Goal: Answer question/provide support: Share knowledge or assist other users

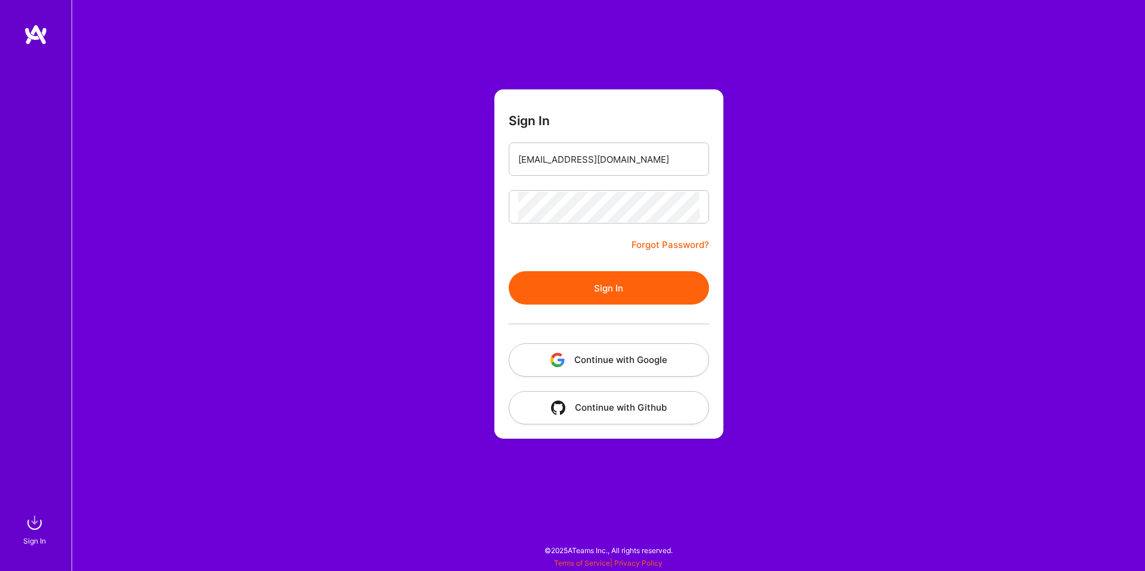
click at [613, 361] on button "Continue with Google" at bounding box center [609, 360] width 200 height 33
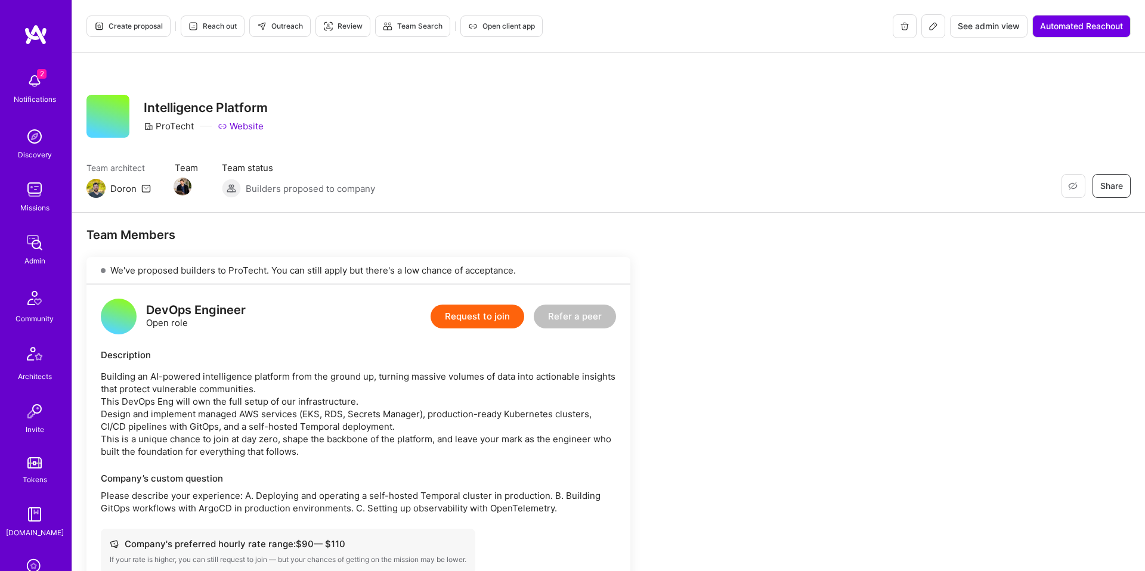
click at [931, 32] on button at bounding box center [934, 26] width 24 height 24
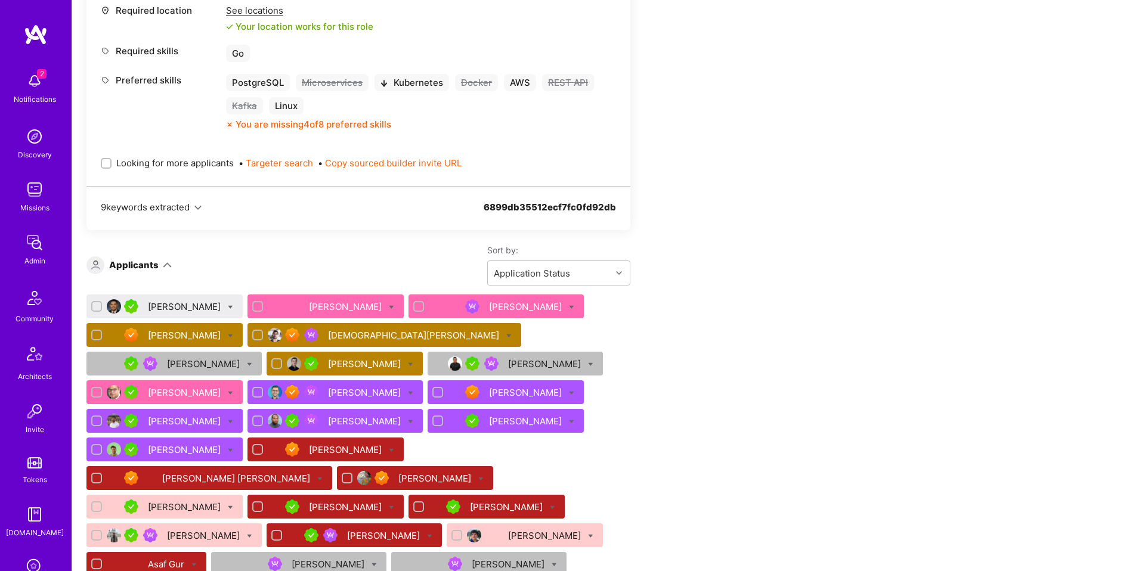
scroll to position [1204, 0]
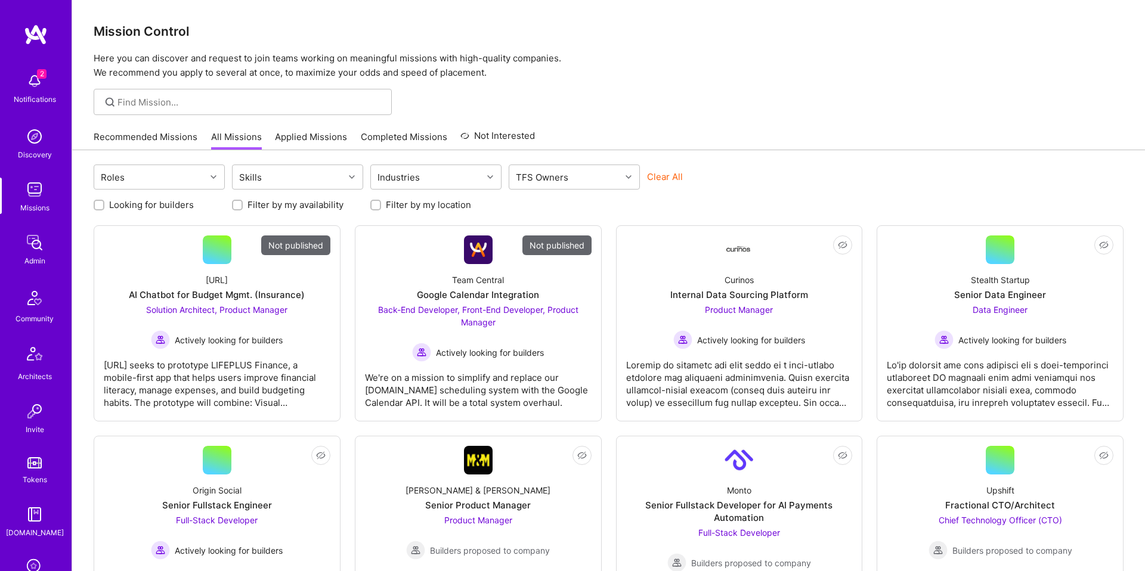
click at [775, 110] on div at bounding box center [608, 102] width 1073 height 26
click at [44, 236] on img at bounding box center [35, 243] width 24 height 24
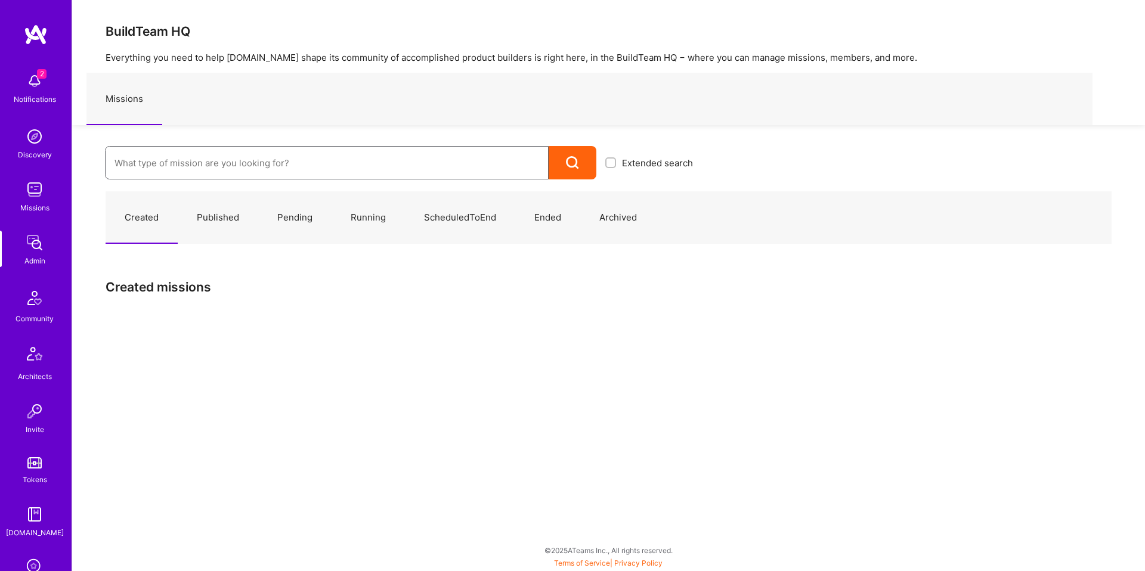
click at [255, 163] on input at bounding box center [327, 163] width 425 height 30
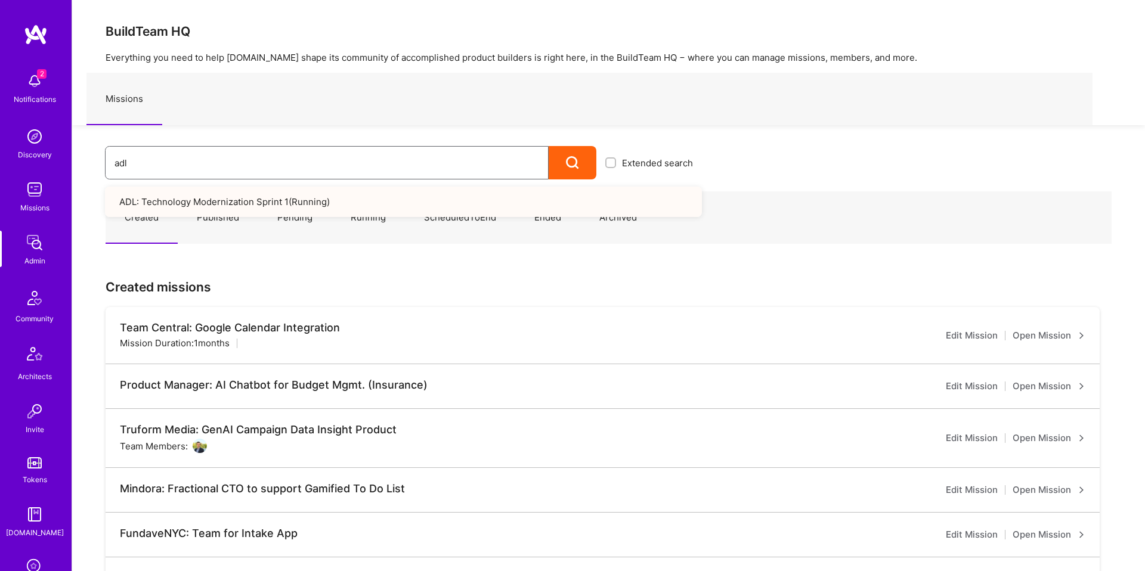
type input "adl"
click at [327, 214] on link "ADL: Technology Modernization Sprint 1 ( Running )" at bounding box center [403, 202] width 597 height 30
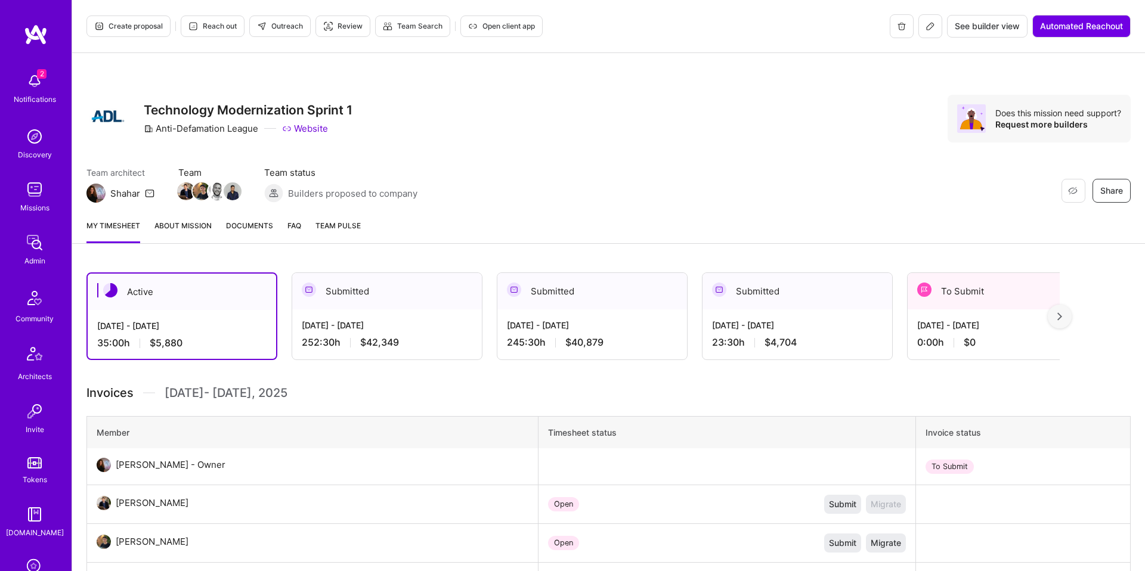
click at [171, 234] on link "About Mission" at bounding box center [182, 232] width 57 height 24
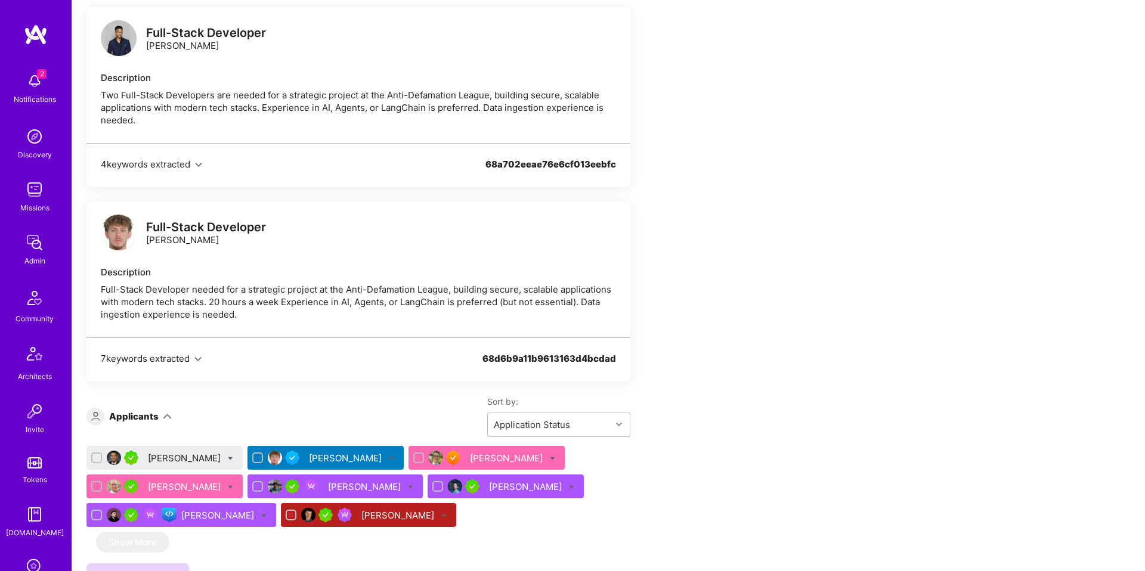
scroll to position [947, 0]
click at [357, 464] on div "Michal Noszczak" at bounding box center [346, 458] width 75 height 13
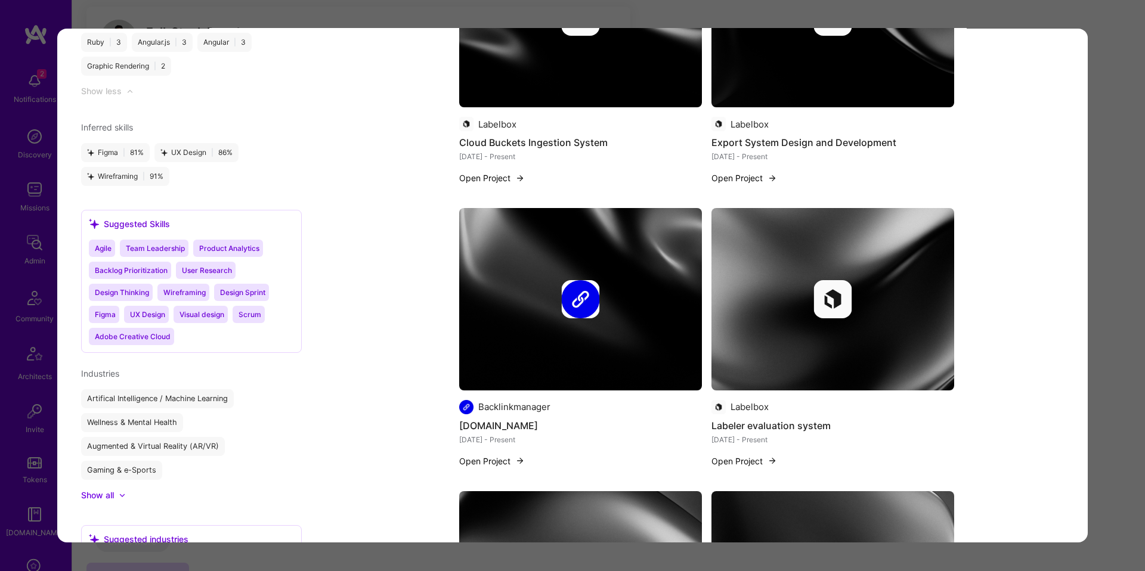
scroll to position [2478, 0]
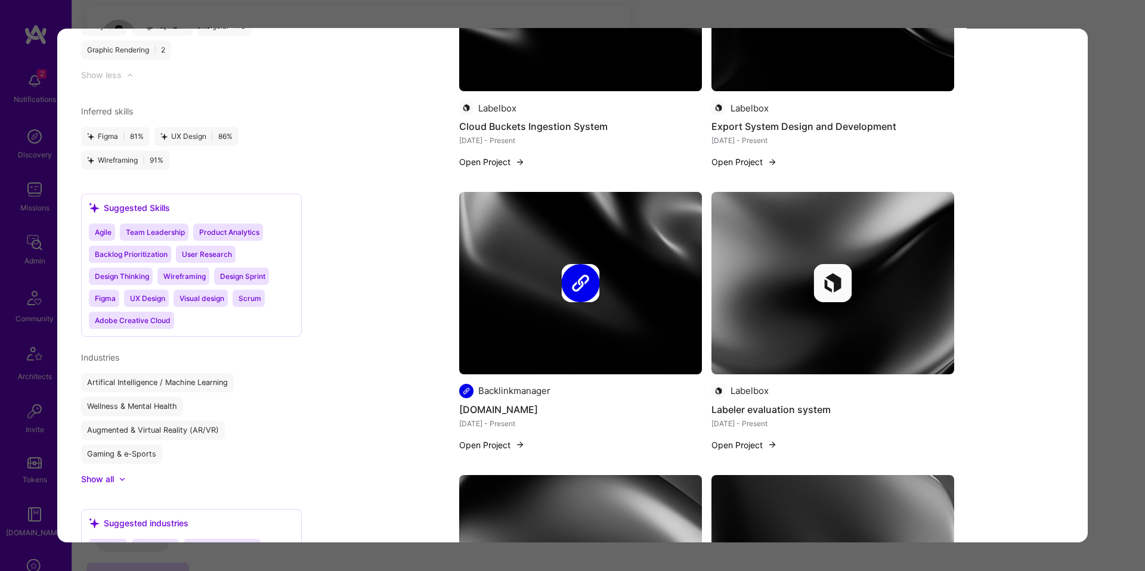
click at [27, 270] on div "Application 2 of 8 Builder Missing Requirements Required Location See locations…" at bounding box center [572, 285] width 1145 height 571
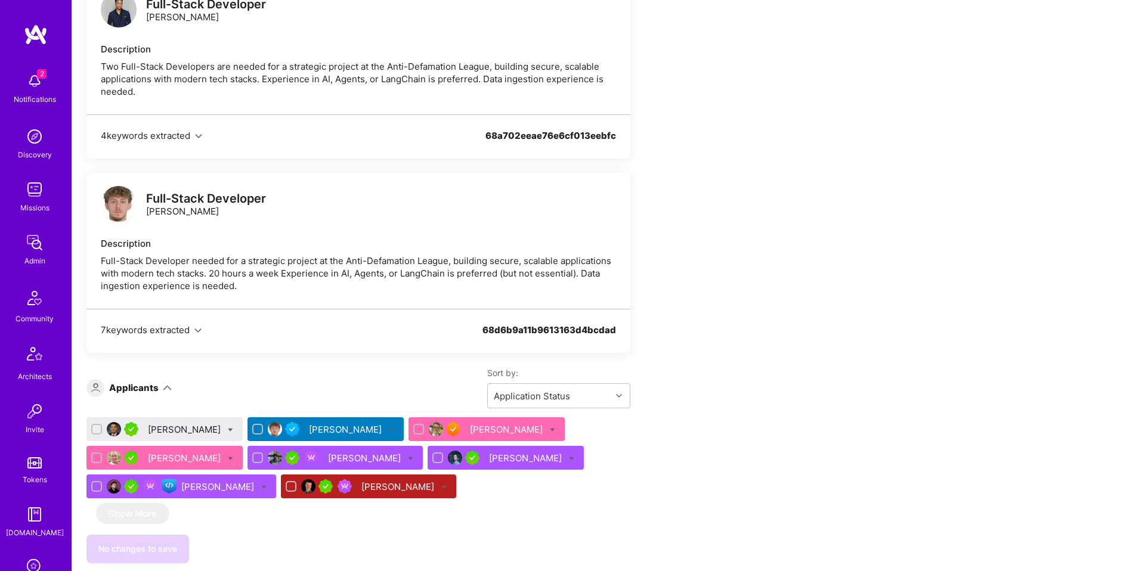
scroll to position [971, 0]
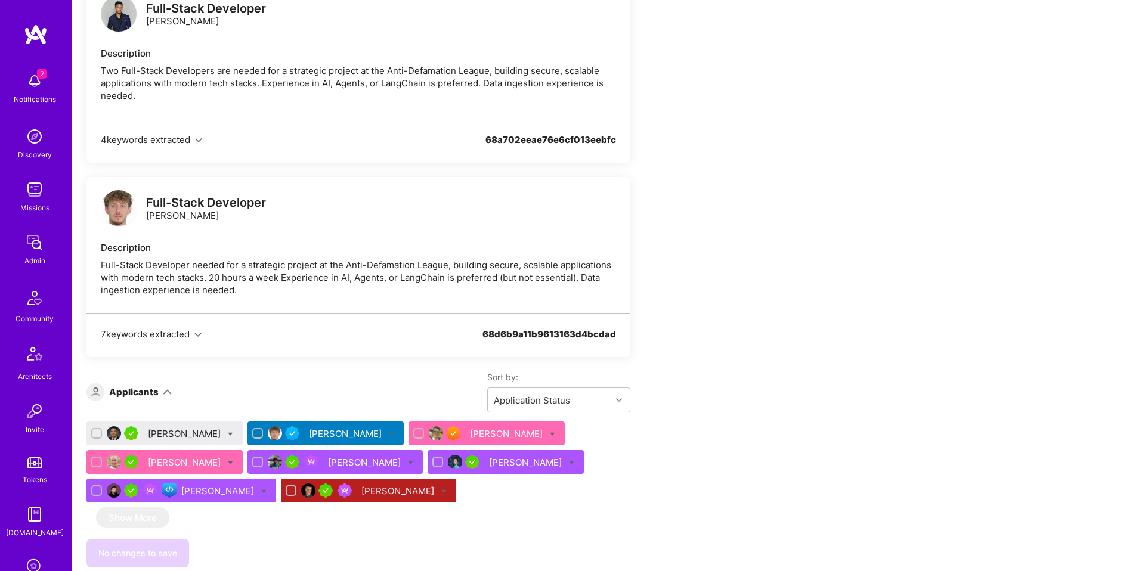
click at [170, 469] on div "David Beja" at bounding box center [185, 462] width 75 height 13
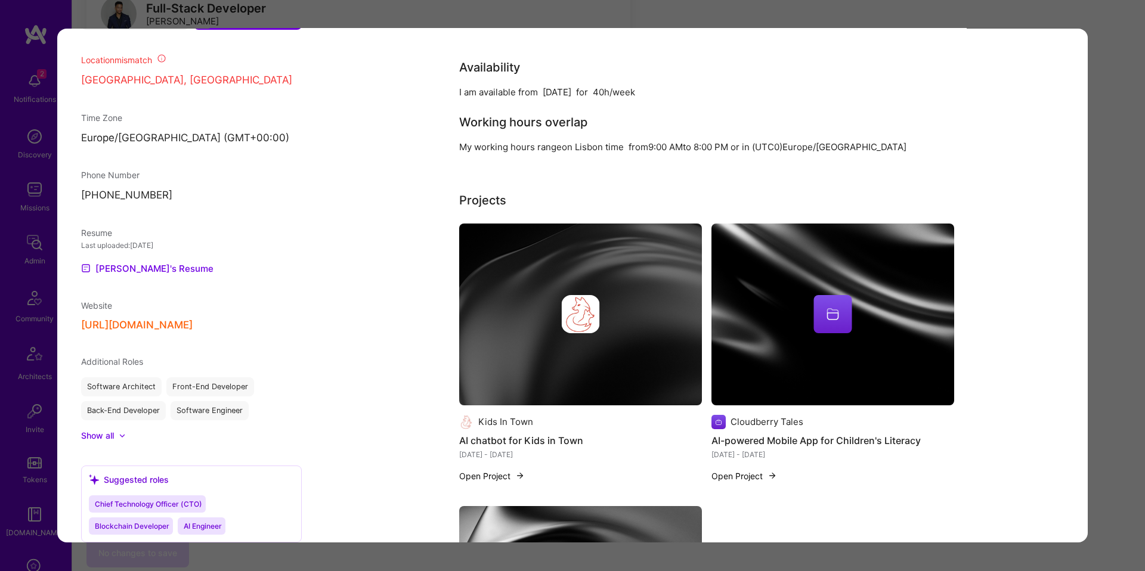
scroll to position [985, 0]
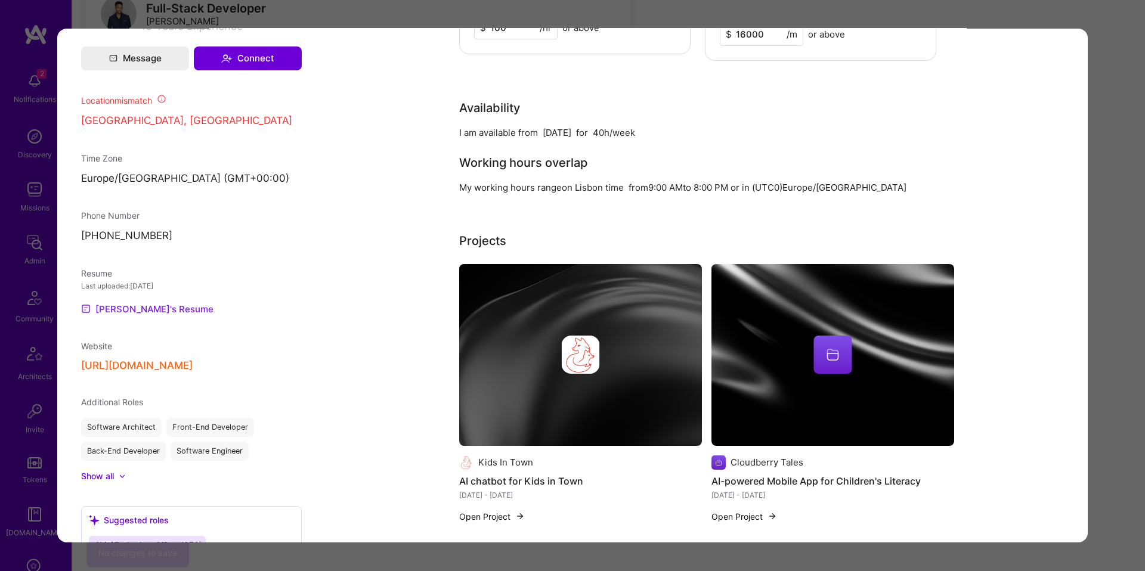
click at [140, 305] on link "David's Resume" at bounding box center [147, 309] width 132 height 14
click at [1130, 154] on div "Application 4 of 8 Builder Missing Requirements Required Location See locations…" at bounding box center [572, 285] width 1145 height 571
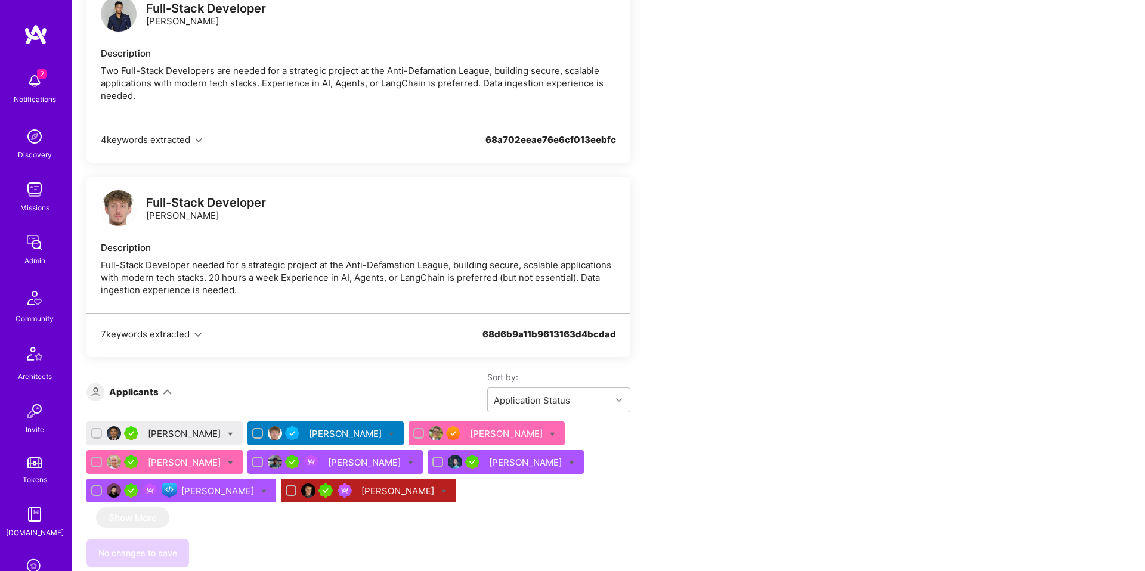
click at [203, 440] on div "Samuel Wlodawski" at bounding box center [185, 434] width 75 height 13
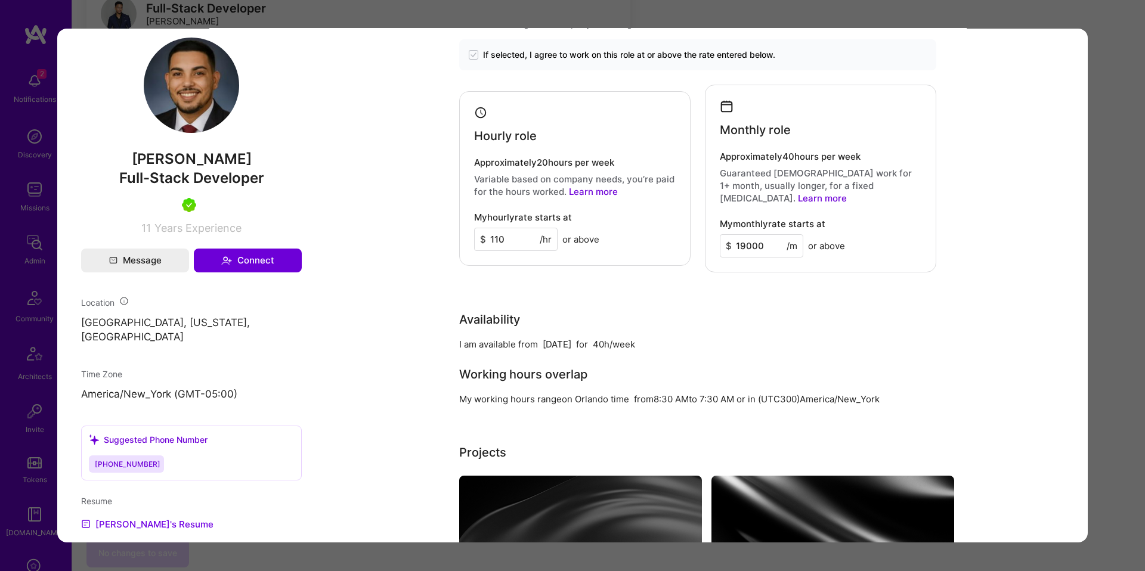
scroll to position [650, 0]
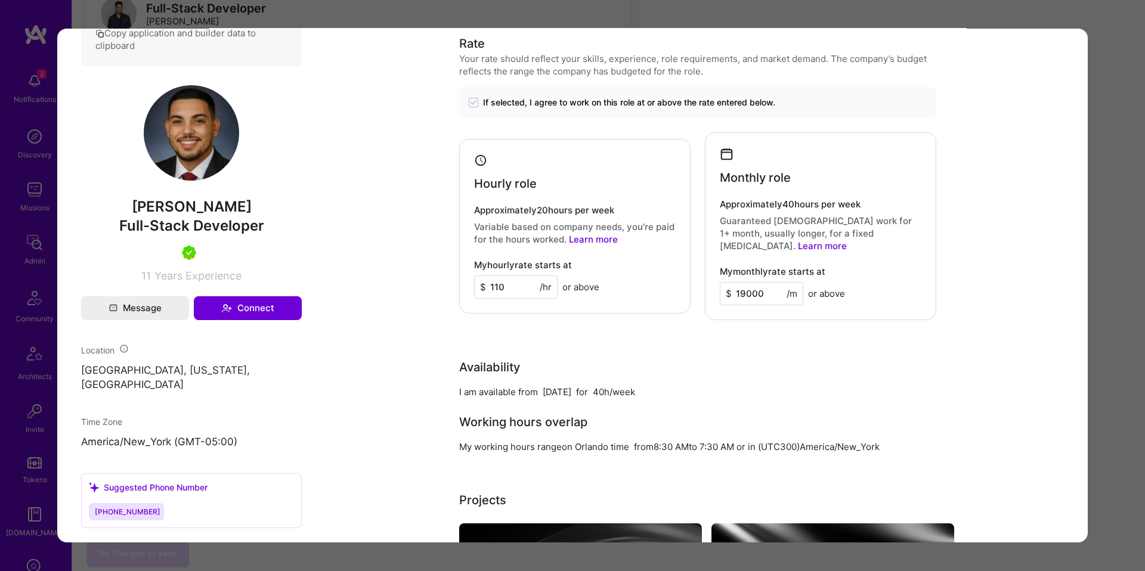
click at [1103, 303] on div "Application 1 of 8 Evaluation scores Expertise level Very good Interpersonal sk…" at bounding box center [572, 285] width 1145 height 571
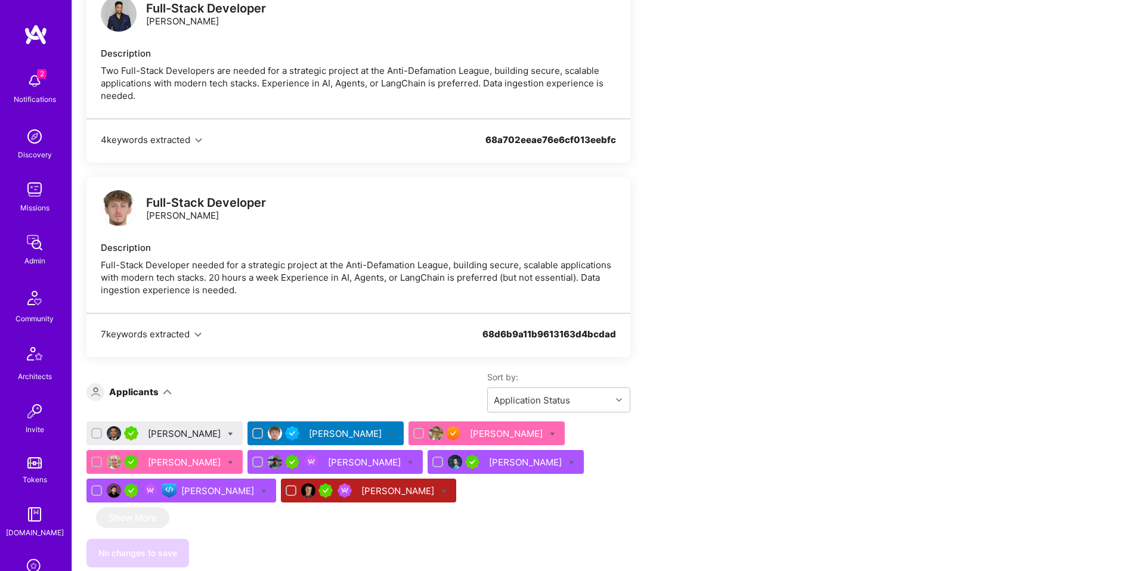
click at [486, 440] on div "Bruno Leite" at bounding box center [507, 434] width 75 height 13
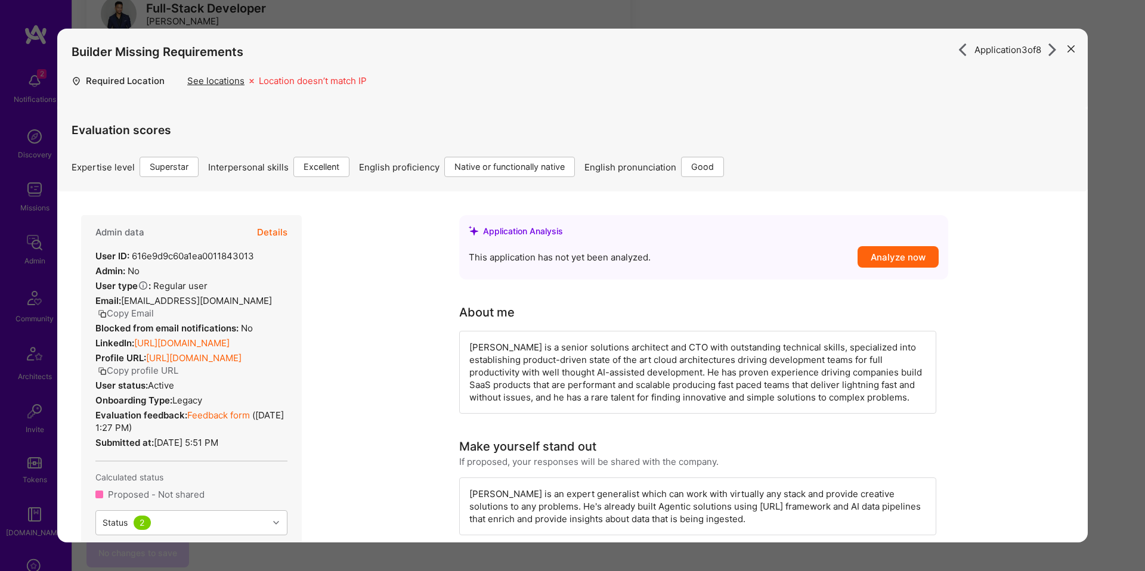
click at [262, 147] on div "Evaluation scores Expertise level Superstar Interpersonal skills Excellent Engl…" at bounding box center [573, 142] width 1002 height 69
click at [267, 234] on button "Details" at bounding box center [272, 232] width 30 height 35
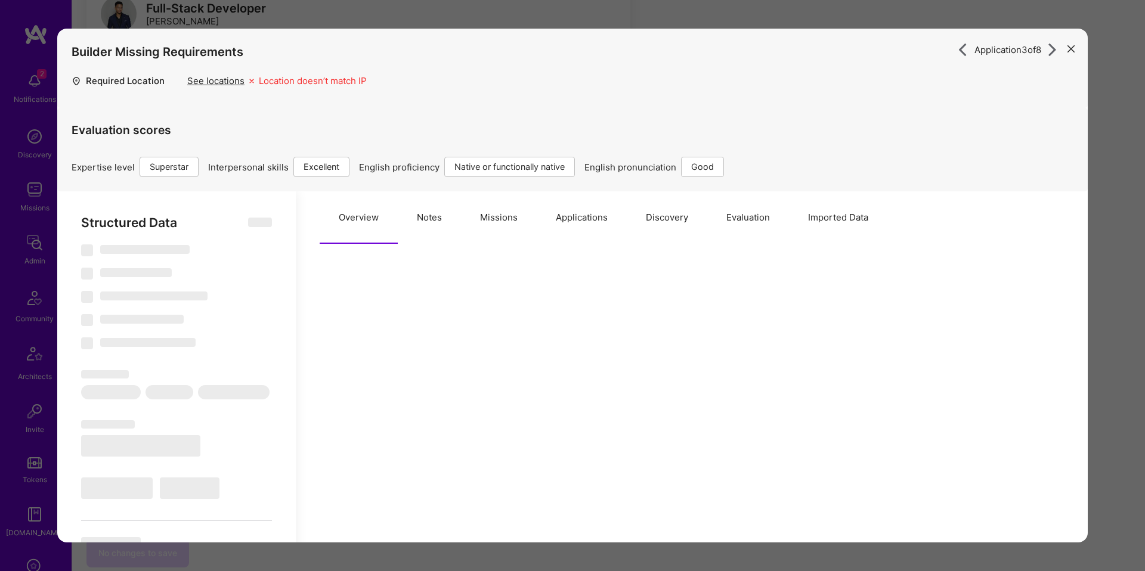
click at [441, 229] on button "Notes" at bounding box center [429, 217] width 63 height 52
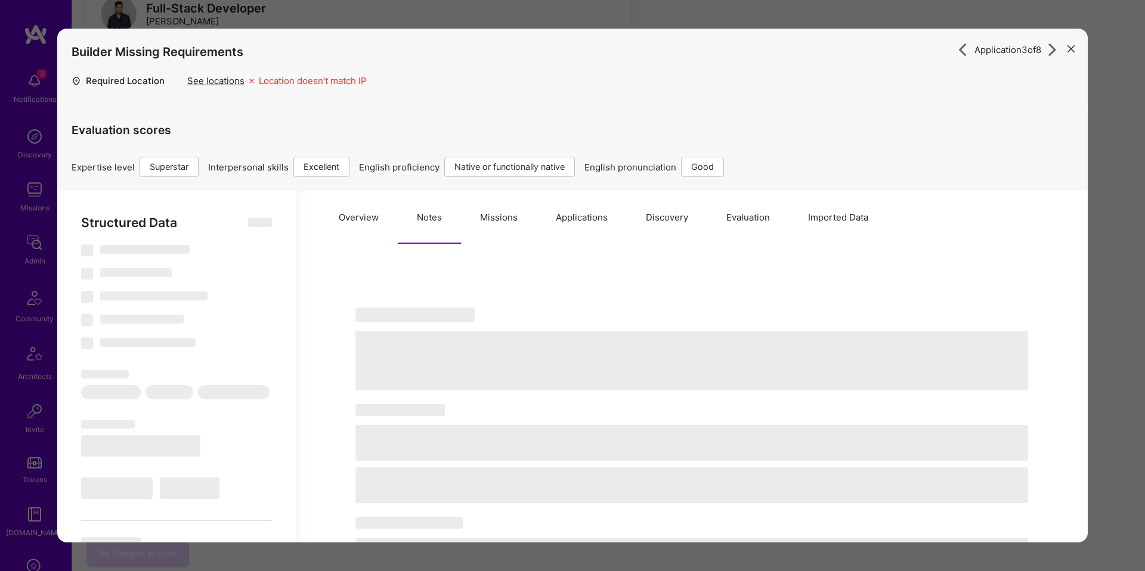
select select "Right Now"
select select "7"
select select "6"
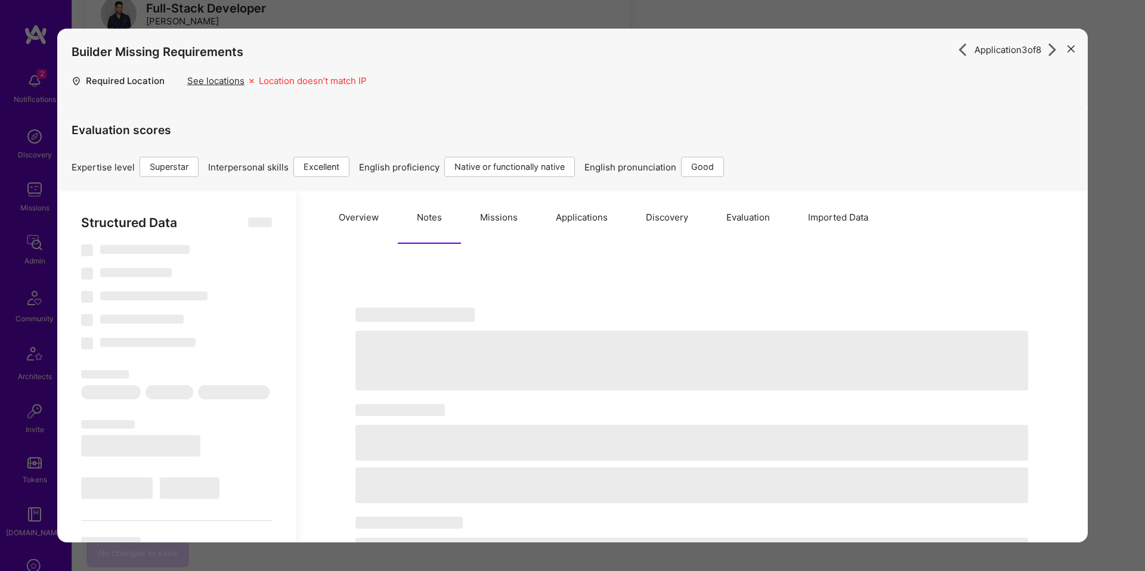
select select "BR"
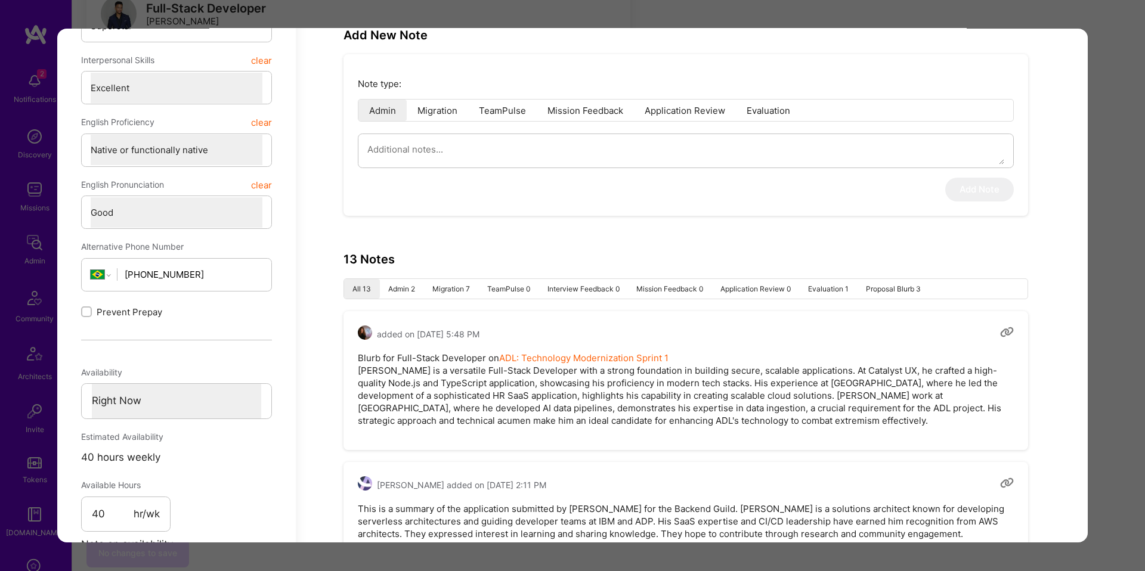
scroll to position [456, 0]
click at [572, 183] on div "Note type: Admin Migration TeamPulse Mission Feedback Application Review Evalua…" at bounding box center [686, 134] width 685 height 162
click at [577, 143] on textarea "modal" at bounding box center [685, 148] width 637 height 30
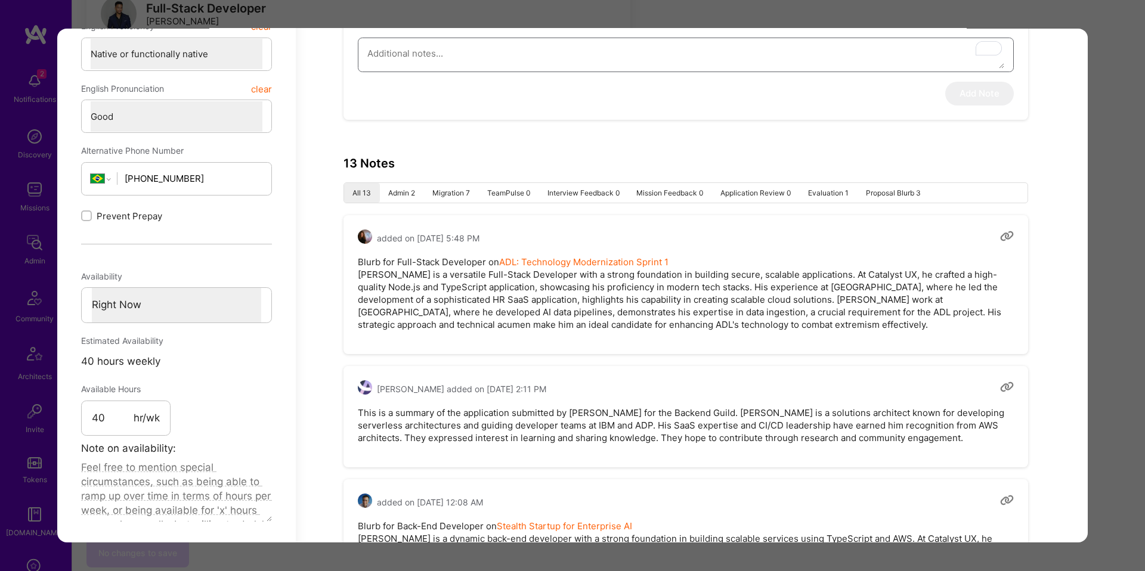
paste textarea "Bruno: Mostly frontend - less familiar with taking ownership e2e"
type textarea "x"
type textarea "Bruno: Mostly frontend - less familiar with taking ownership e2e"
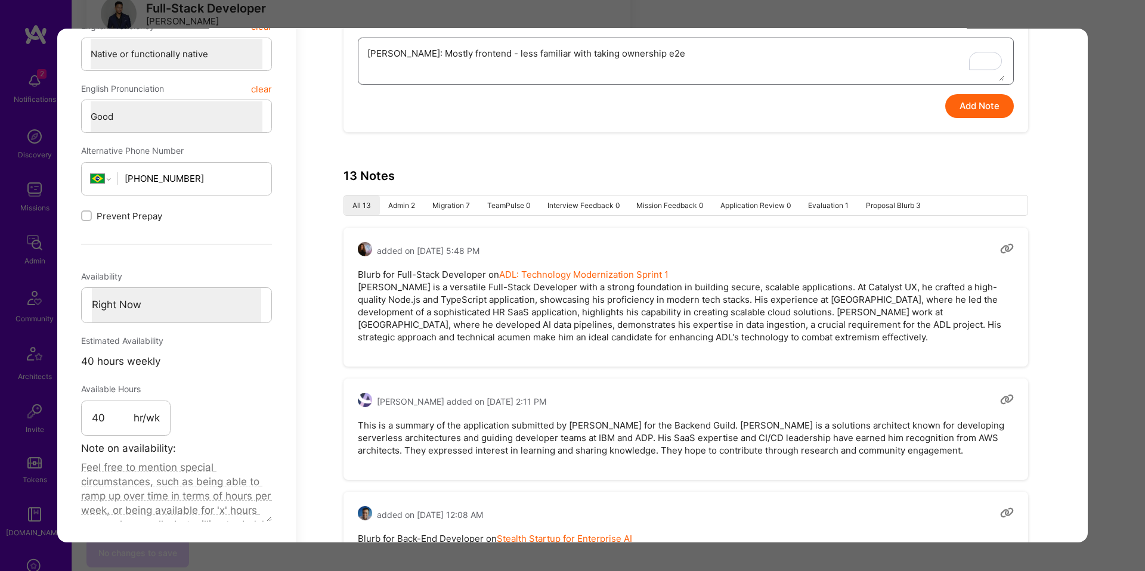
type textarea "x"
type textarea "Bruno: Mostly frontend - less familiar with taking ownership e2e"
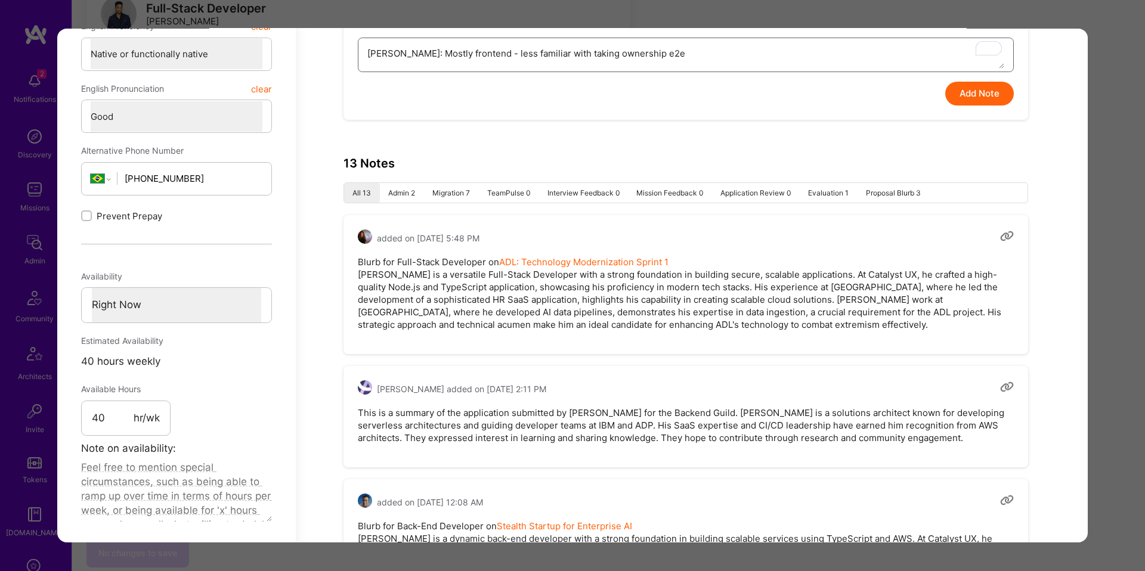
type textarea "x"
type textarea "FBruno: Mostly frontend - less familiar with taking ownership e2e"
type textarea "x"
type textarea "FeBruno: Mostly frontend - less familiar with taking ownership e2e"
type textarea "x"
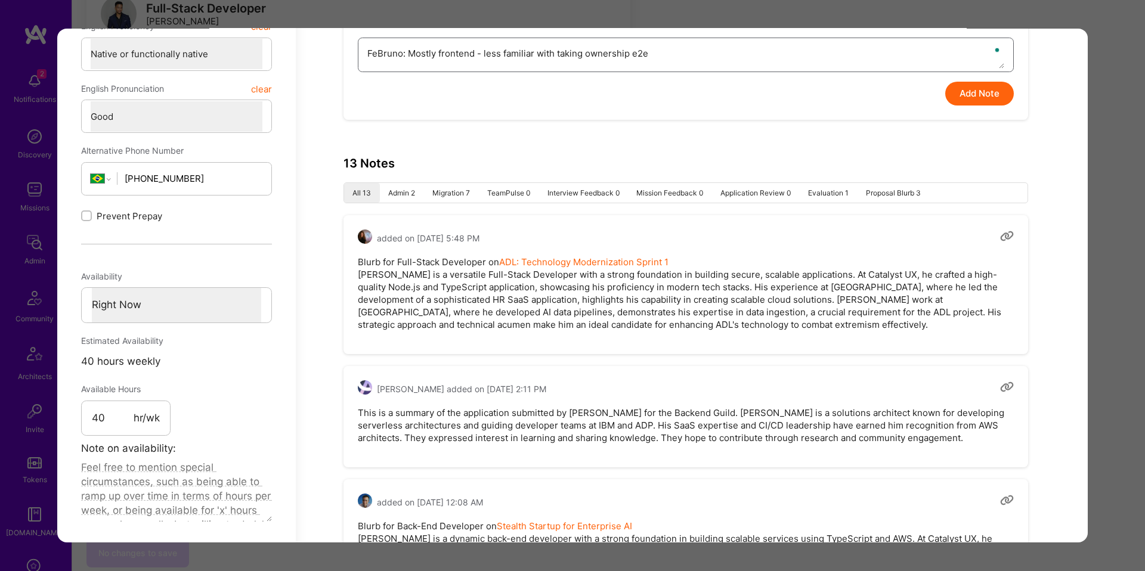
type textarea "FedBruno: Mostly frontend - less familiar with taking ownership e2e"
type textarea "x"
type textarea "FedbBruno: Mostly frontend - less familiar with taking ownership e2e"
type textarea "x"
type textarea "FedBruno: Mostly frontend - less familiar with taking ownership e2e"
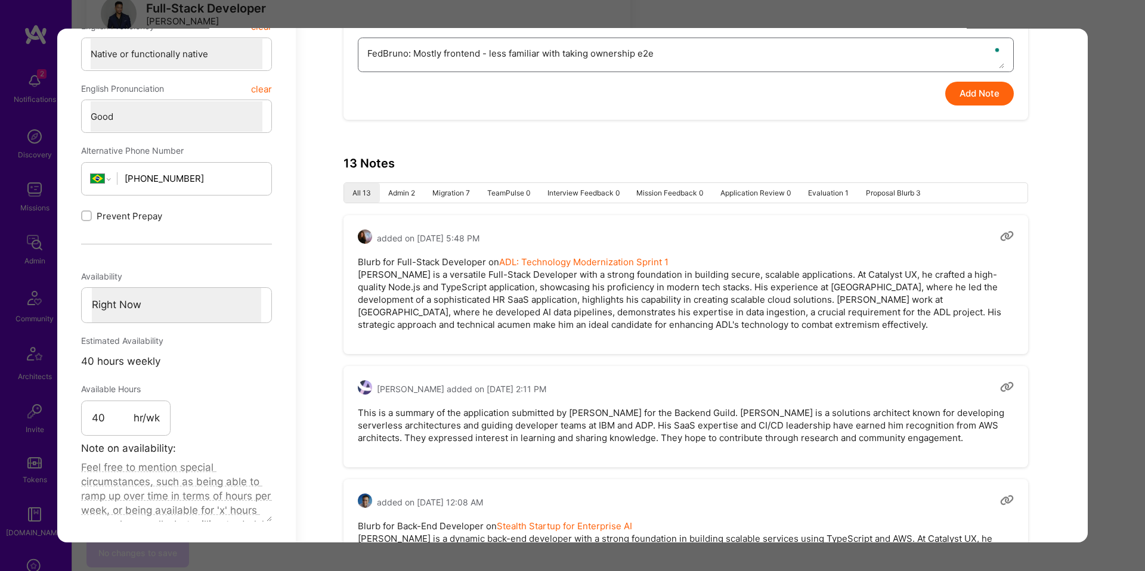
type textarea "x"
type textarea "FeBruno: Mostly frontend - less familiar with taking ownership e2e"
type textarea "x"
type textarea "FeeBruno: Mostly frontend - less familiar with taking ownership e2e"
type textarea "x"
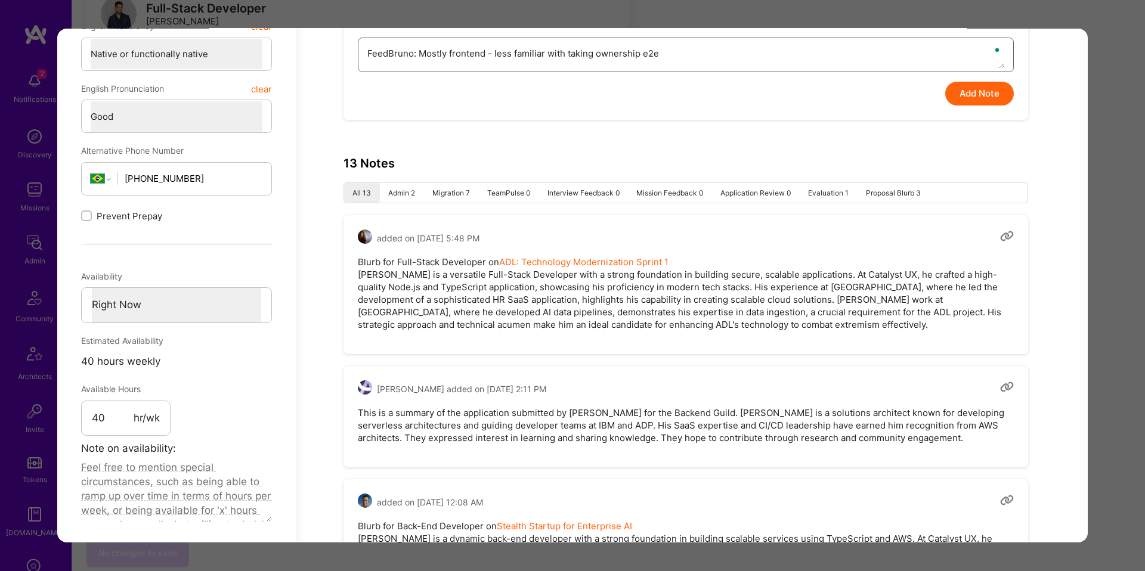
type textarea "FeedbBruno: Mostly frontend - less familiar with taking ownership e2e"
type textarea "x"
type textarea "FeedbaBruno: Mostly frontend - less familiar with taking ownership e2e"
type textarea "x"
type textarea "FeedbacBruno: Mostly frontend - less familiar with taking ownership e2e"
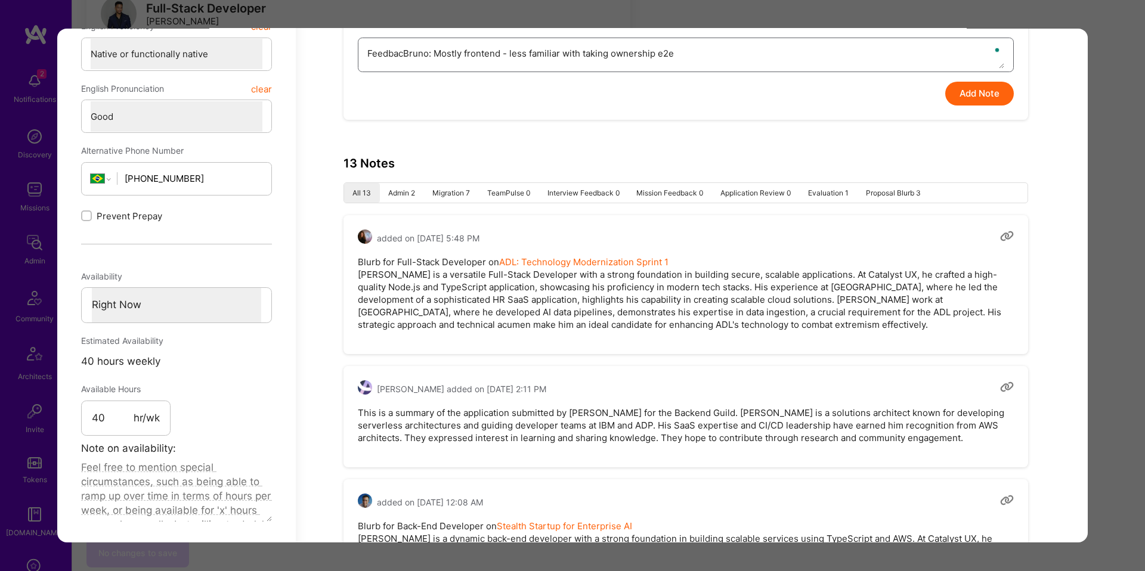
type textarea "x"
type textarea "FeedbackBruno: Mostly frontend - less familiar with taking ownership e2e"
type textarea "x"
type textarea "Feedback Bruno: Mostly frontend - less familiar with taking ownership e2e"
type textarea "x"
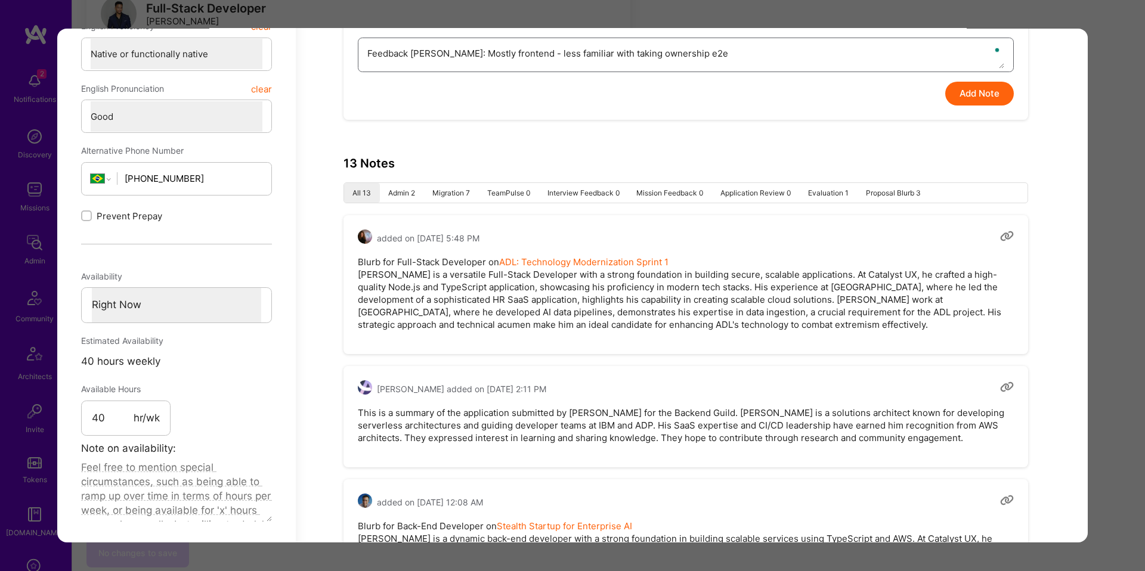
type textarea "Feedback fBruno: Mostly frontend - less familiar with taking ownership e2e"
type textarea "x"
type textarea "Feedback frBruno: Mostly frontend - less familiar with taking ownership e2e"
type textarea "x"
type textarea "Feedback fromBruno: Mostly frontend - less familiar with taking ownership e2e"
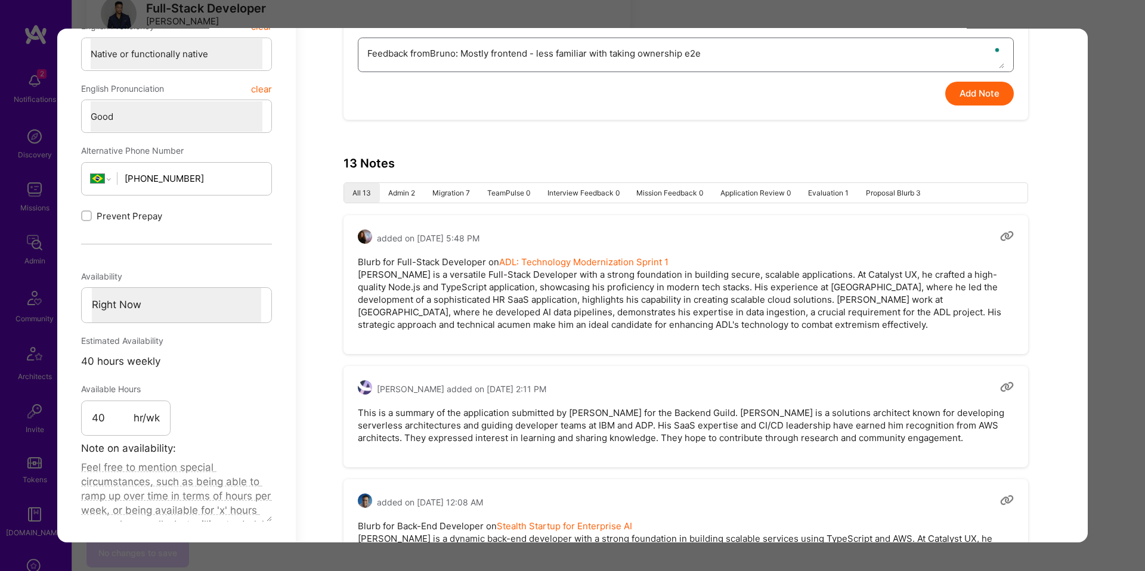
type textarea "x"
type textarea "Feedback from Bruno: Mostly frontend - less familiar with taking ownership e2e"
type textarea "x"
type textarea "Feedback from EBruno: Mostly frontend - less familiar with taking ownership e2e"
type textarea "x"
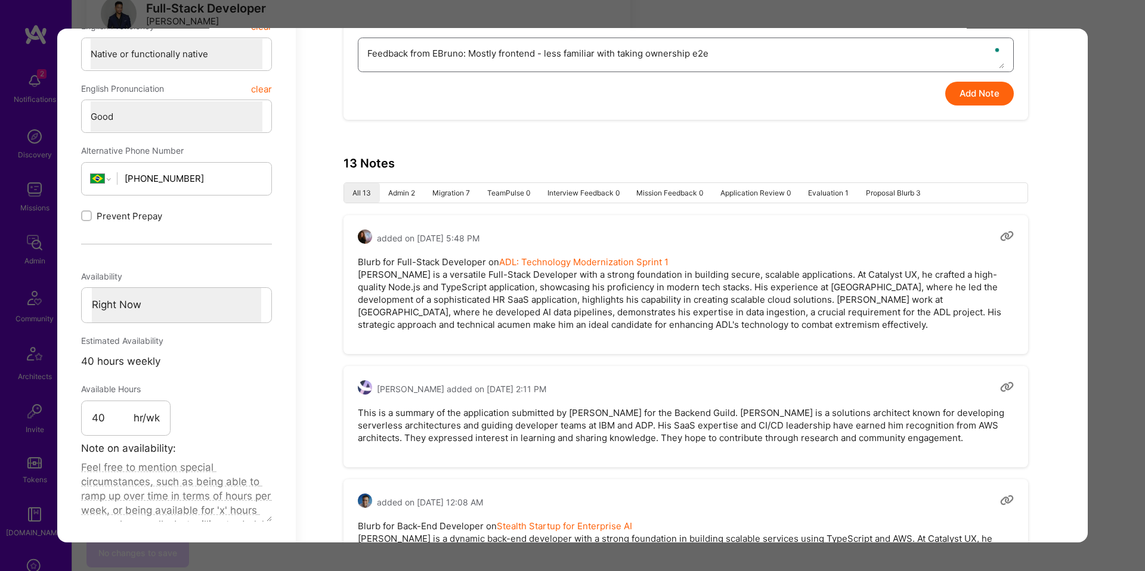
type textarea "Feedback from ElBruno: Mostly frontend - less familiar with taking ownership e2e"
type textarea "x"
type textarea "Feedback from EloBruno: Mostly frontend - less familiar with taking ownership e…"
type textarea "x"
type textarea "Feedback from ElonBruno: Mostly frontend - less familiar with taking ownership …"
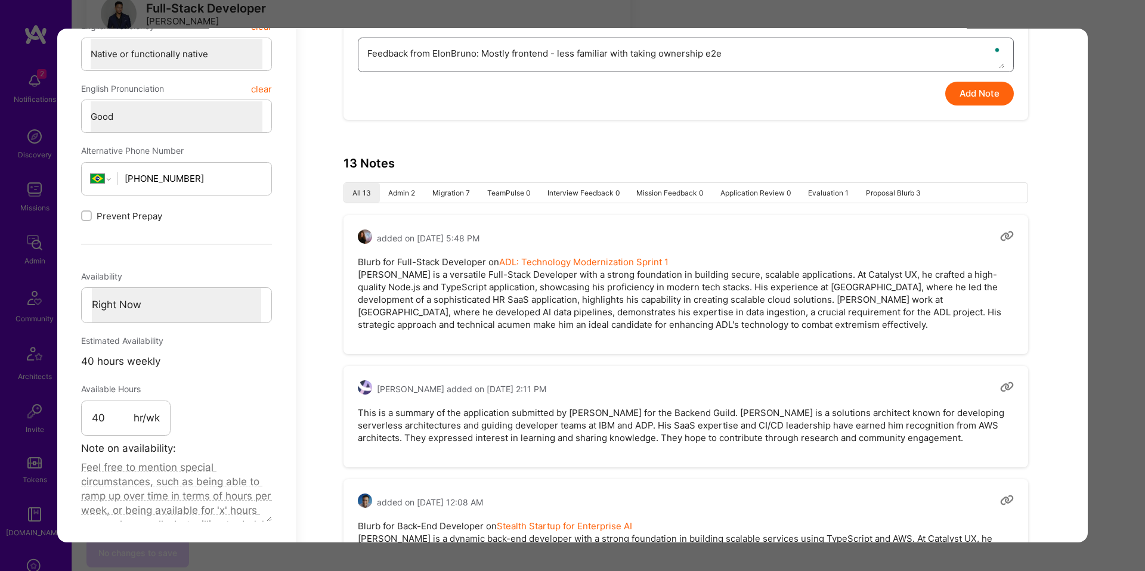
type textarea "x"
type textarea "Feedback from Elon oBruno: Mostly frontend - less familiar with taking ownershi…"
type textarea "x"
type textarea "Feedback from Elon onBruno: Mostly frontend - less familiar with taking ownersh…"
type textarea "x"
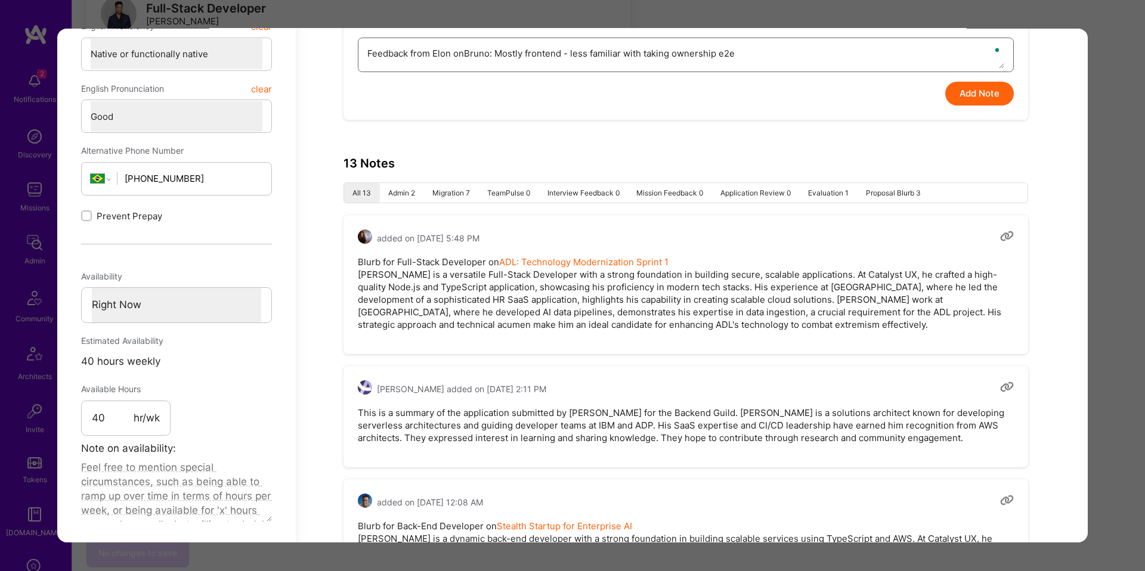
type textarea "Feedback from Elon on Bruno: Mostly frontend - less familiar with taking owners…"
type textarea "x"
type textarea "Feedback from Elon on Bruno: Mostly frontend - less familiar with taking owners…"
type textarea "x"
type textarea "Feedback from Elon on Bruno: Mostly frontend - less familiar with taking owners…"
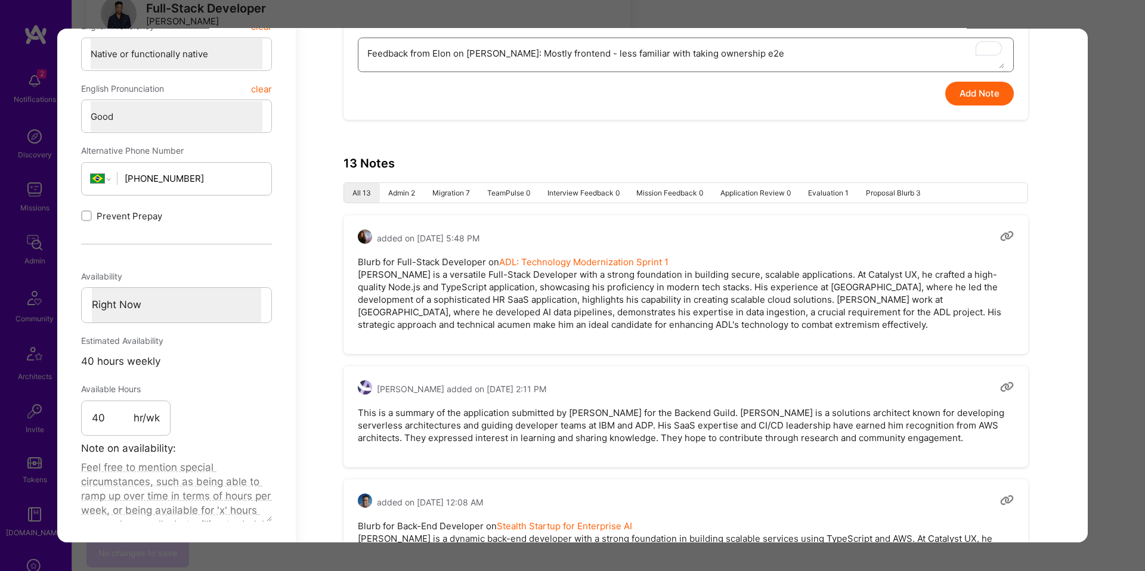
type textarea "x"
type textarea "Feedback from Elon on Bruno: Mostly frontend - less familiar with taking owners…"
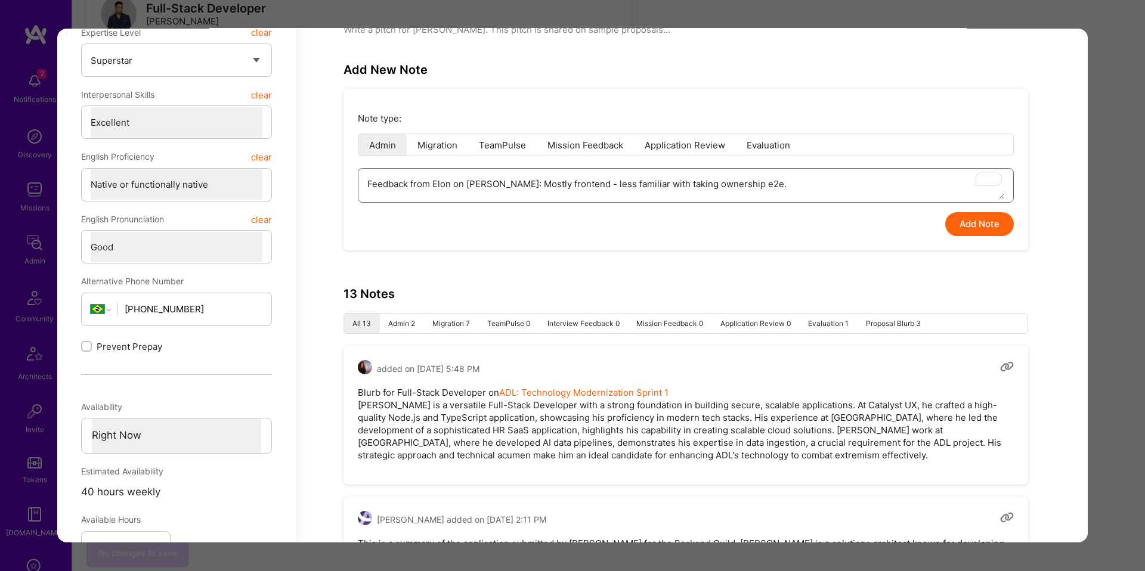
scroll to position [419, 0]
type textarea "x"
type textarea "Feedback from Elon on Bruno : Mostly frontend - less familiar with taking owner…"
type textarea "x"
type textarea "Feedback from Elon on Bruno: Mostly frontend - less familiar with taking owners…"
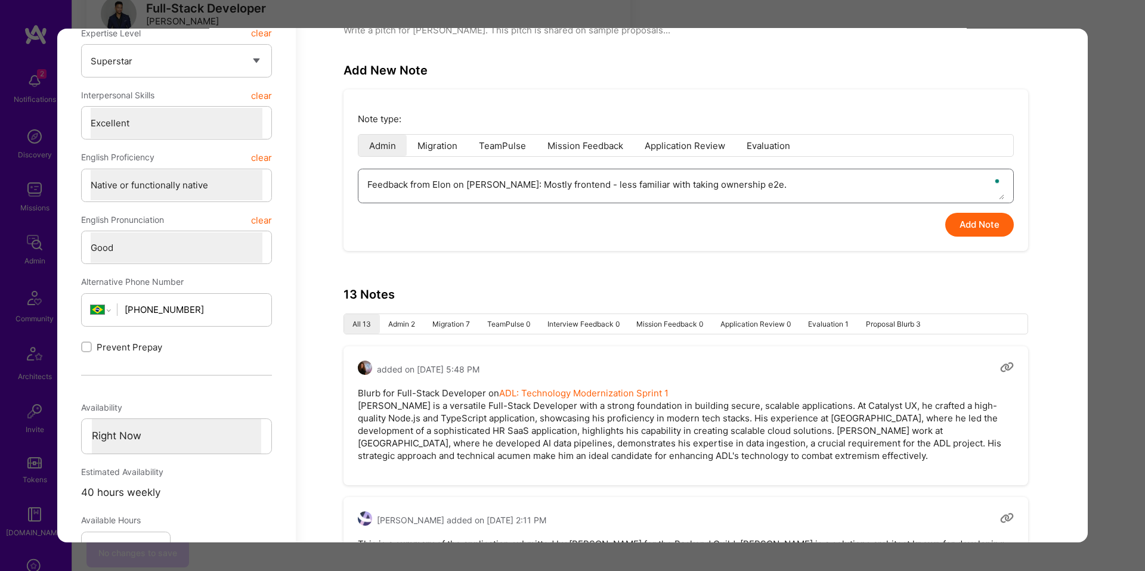
type textarea "x"
type textarea "Feedback from Elon on Brunos: Mostly frontend - less familiar with taking owner…"
type textarea "x"
type textarea "Feedback from Elon on Brunos : Mostly frontend - less familiar with taking owne…"
type textarea "x"
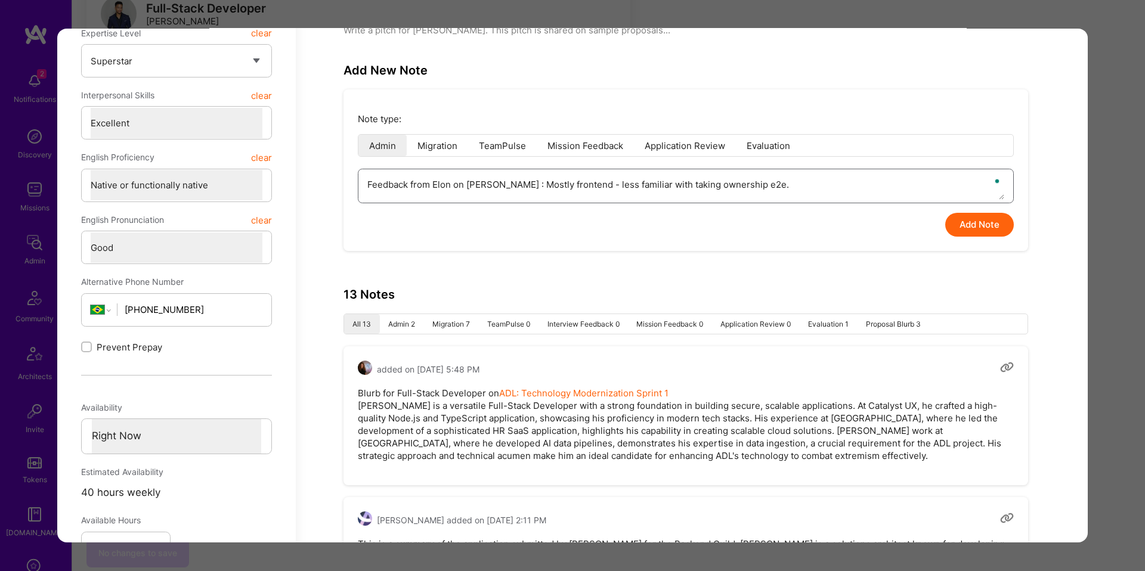
type textarea "Feedback from Elon on Brunos: Mostly frontend - less familiar with taking owner…"
type textarea "x"
type textarea "Feedback from Elon on Bruno: Mostly frontend - less familiar with taking owners…"
type textarea "x"
type textarea "Feedback from Elon on Bruno': Mostly frontend - less familiar with taking owner…"
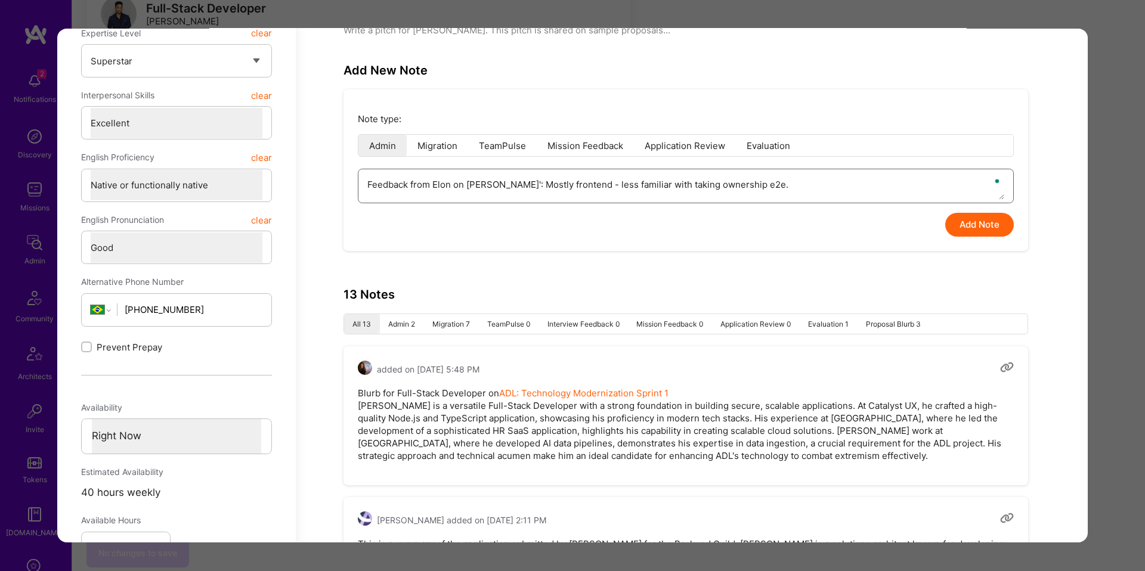
type textarea "x"
type textarea "Feedback from Elon on Bruno's: Mostly frontend - less familiar with taking owne…"
type textarea "x"
type textarea "Feedback from Elon on Bruno's : Mostly frontend - less familiar with taking own…"
type textarea "x"
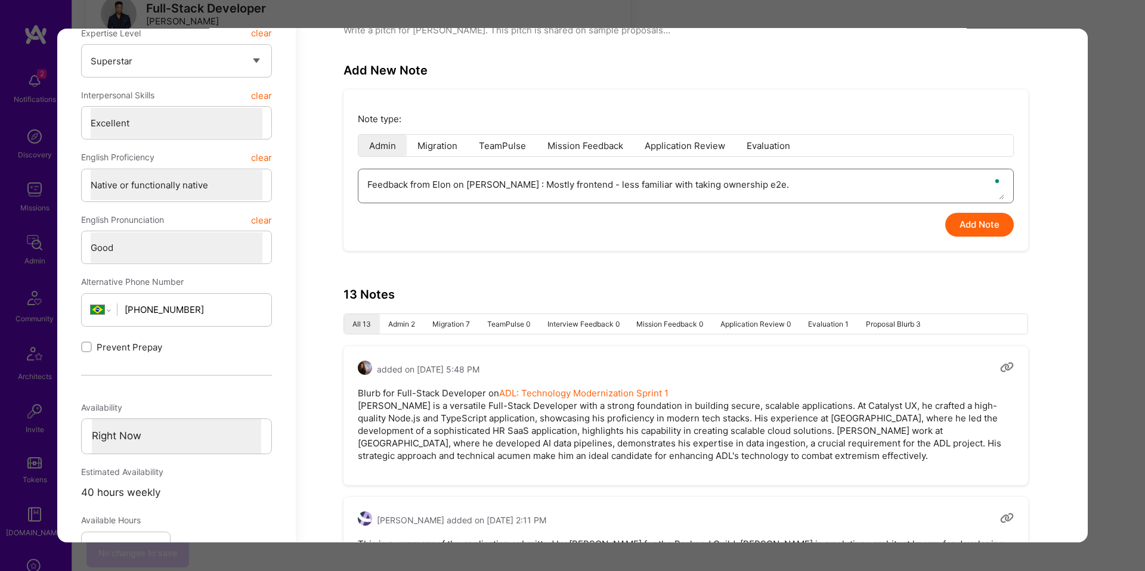
type textarea "Feedback from Elon on Bruno's i: Mostly frontend - less familiar with taking ow…"
type textarea "x"
type textarea "Feedback from Elon on Bruno's in: Mostly frontend - less familiar with taking o…"
type textarea "x"
type textarea "Feedback from Elon on Bruno's int: Mostly frontend - less familiar with taking …"
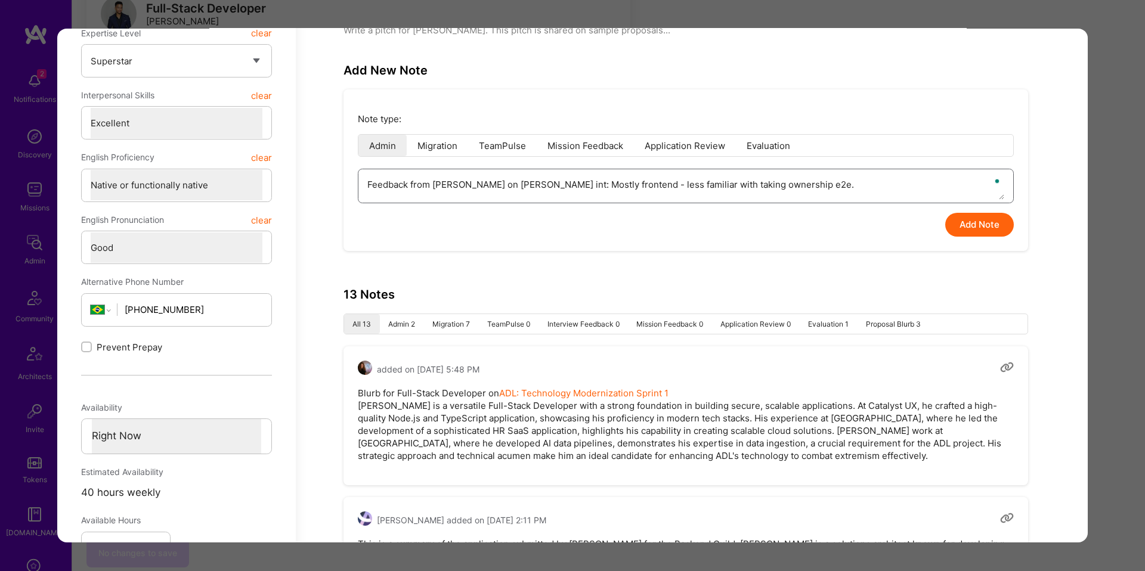
type textarea "x"
type textarea "Feedback from Elon on Bruno's intr: Mostly frontend - less familiar with taking…"
type textarea "x"
type textarea "Feedback from Elon on Bruno's intre: Mostly frontend - less familiar with takin…"
type textarea "x"
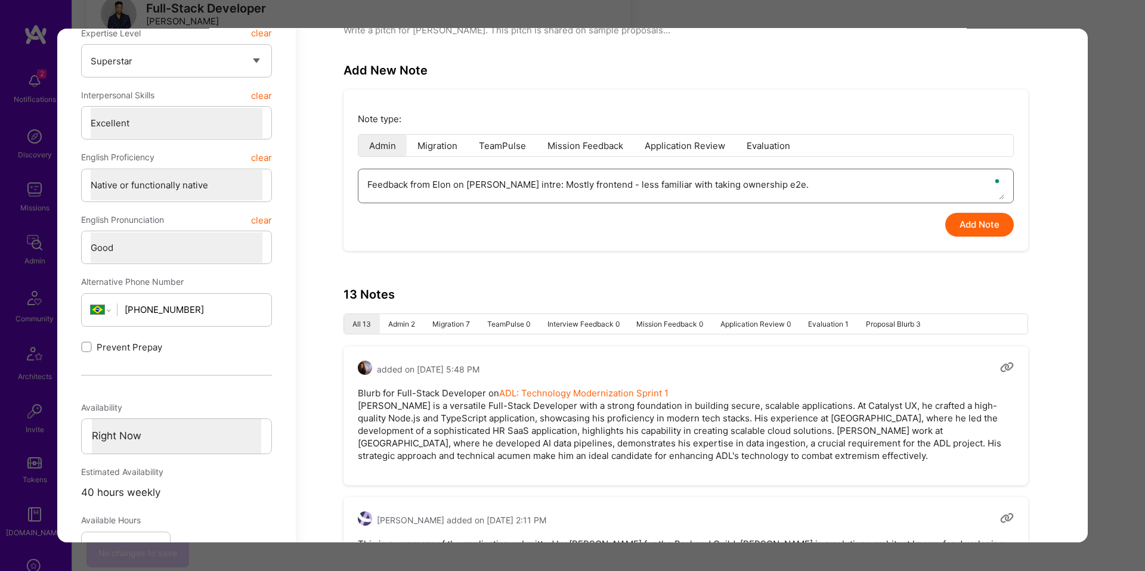
type textarea "Feedback from Elon on Bruno's intr: Mostly frontend - less familiar with taking…"
type textarea "x"
type textarea "Feedback from Elon on Bruno's int: Mostly frontend - less familiar with taking …"
type textarea "x"
type textarea "Feedback from Elon on Bruno's inte: Mostly frontend - less familiar with taking…"
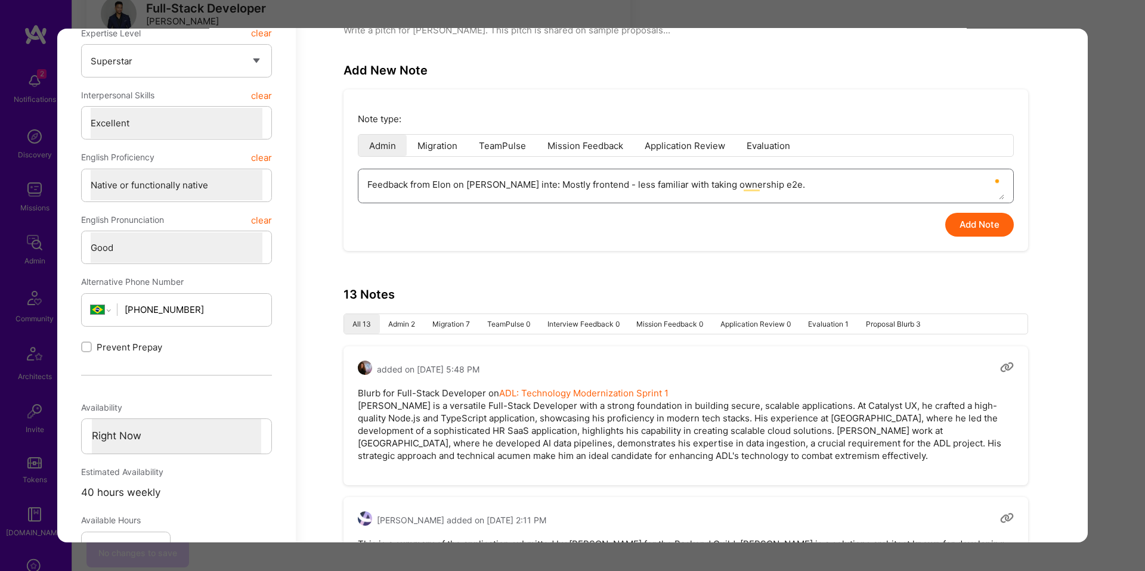
type textarea "x"
type textarea "Feedback from Elon on Bruno's inter: Mostly frontend - less familiar with takin…"
type textarea "x"
type textarea "Feedback from Elon on Bruno's interv: Mostly frontend - less familiar with taki…"
type textarea "x"
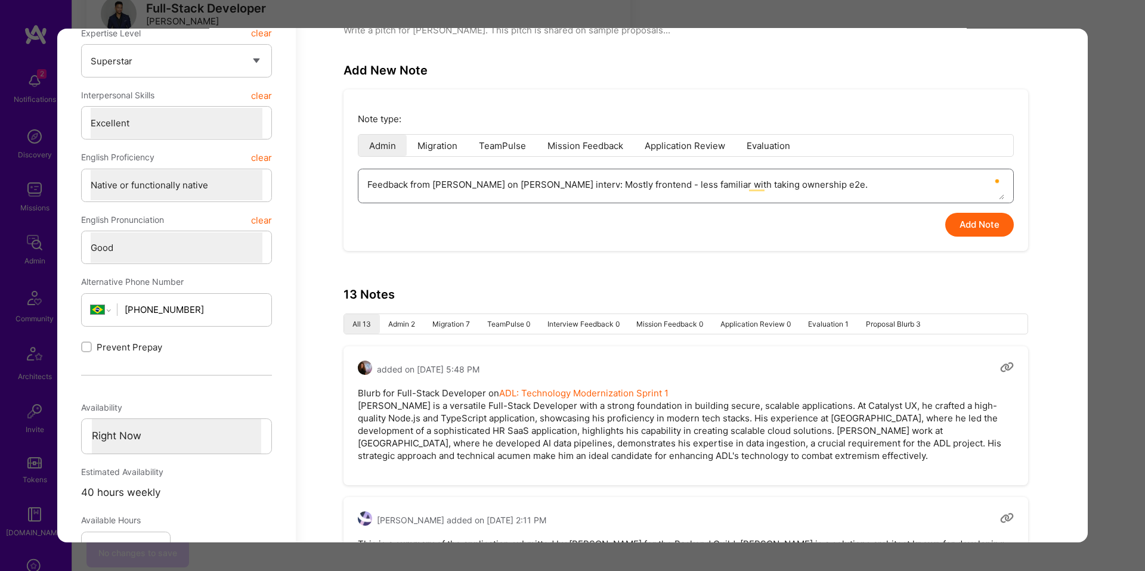
type textarea "Feedback from Elon on Bruno's intervi: Mostly frontend - less familiar with tak…"
type textarea "x"
type textarea "Feedback from Elon on Bruno's intervie: Mostly frontend - less familiar with ta…"
type textarea "x"
type textarea "Feedback from Elon on Bruno's interview: Mostly frontend - less familiar with t…"
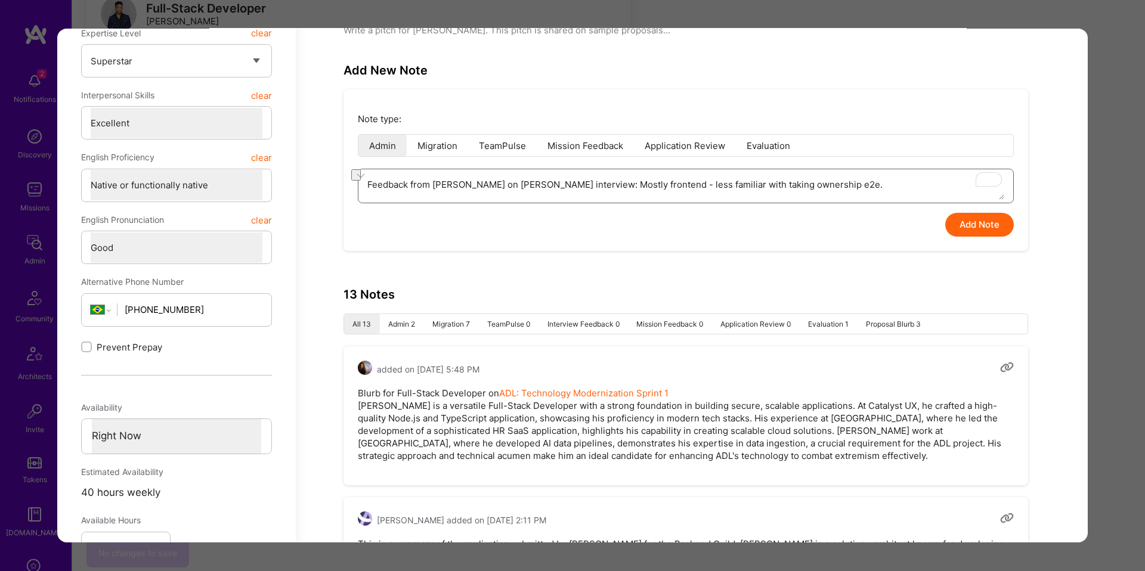
type textarea "x"
type textarea "Feedback from Elon on Bruno: Mostly frontend - less familiar with taking owners…"
type textarea "x"
type textarea "IFeedback from Elon on Bruno: Mostly frontend - less familiar with taking owner…"
type textarea "x"
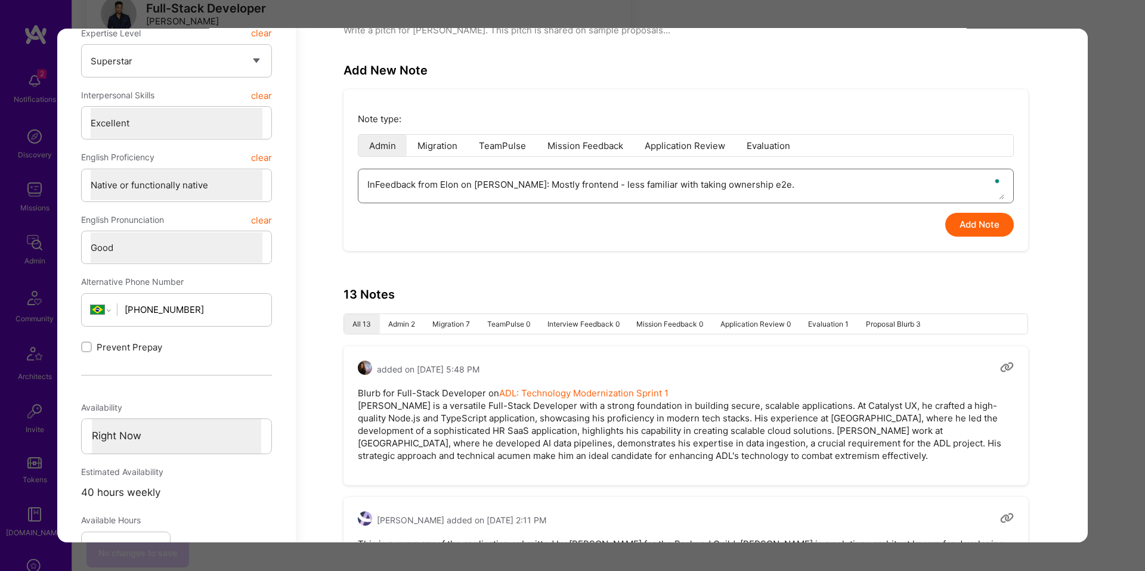
type textarea "IntFeedback from Elon on Bruno: Mostly frontend - less familiar with taking own…"
type textarea "x"
type textarea "InteFeedback from Elon on Bruno: Mostly frontend - less familiar with taking ow…"
type textarea "x"
type textarea "InterFeedback from Elon on Bruno: Mostly frontend - less familiar with taking o…"
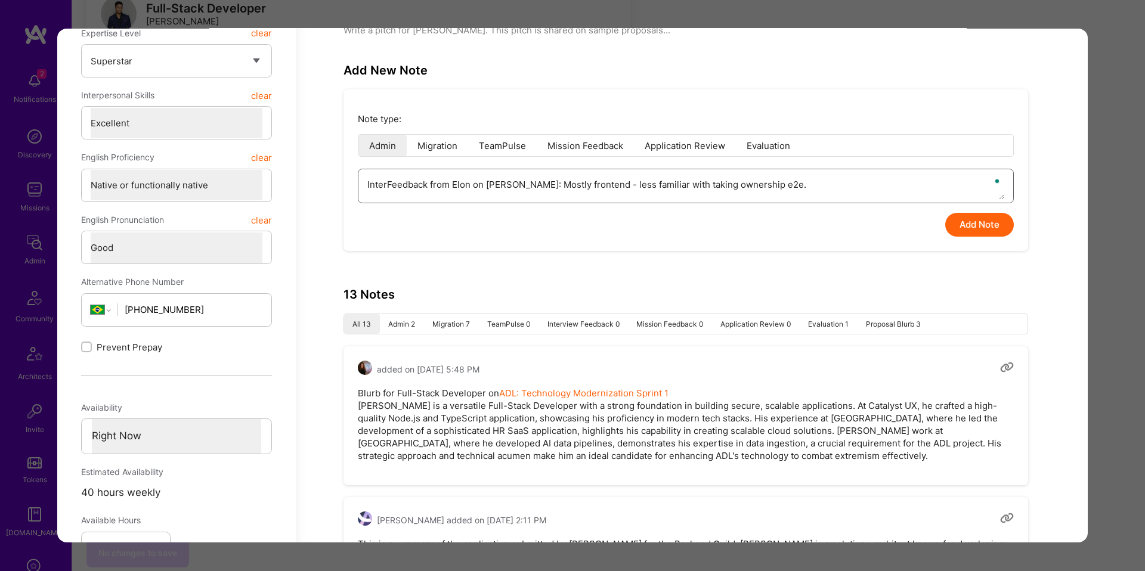
type textarea "x"
type textarea "InterviFeedback from Elon on Bruno: Mostly frontend - less familiar with taking…"
type textarea "x"
type textarea "IntervieFeedback from Elon on Bruno: Mostly frontend - less familiar with takin…"
type textarea "x"
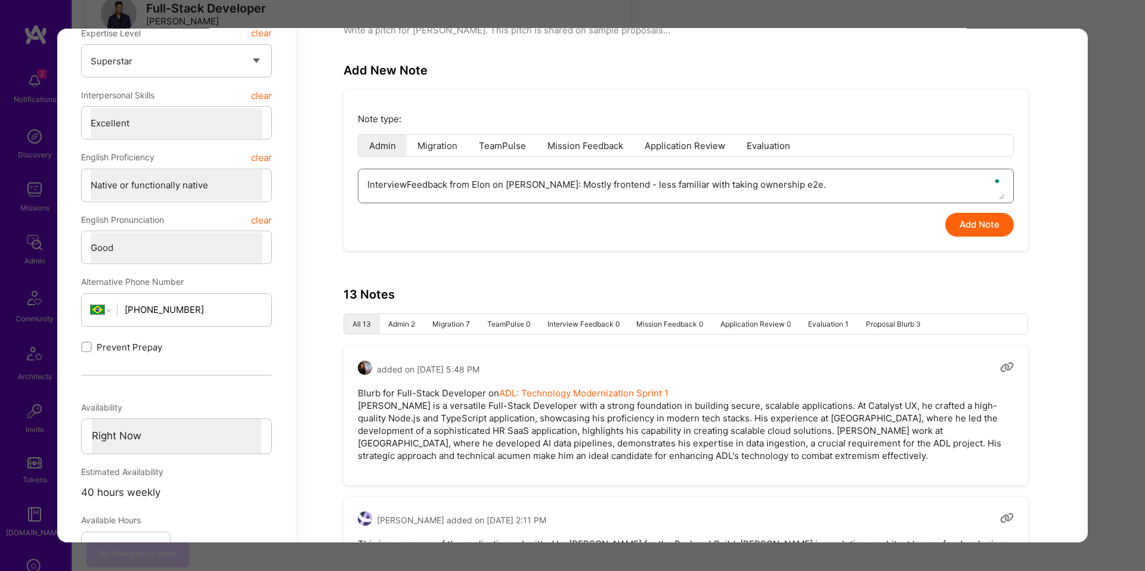
type textarea "Interview Feedback from Elon on Bruno: Mostly frontend - less familiar with tak…"
type textarea "x"
type textarea "Interview Feedback from Elon on Bruno: Mostly frontend - less familiar with tak…"
click at [1003, 224] on button "Add Note" at bounding box center [979, 226] width 69 height 24
type textarea "x"
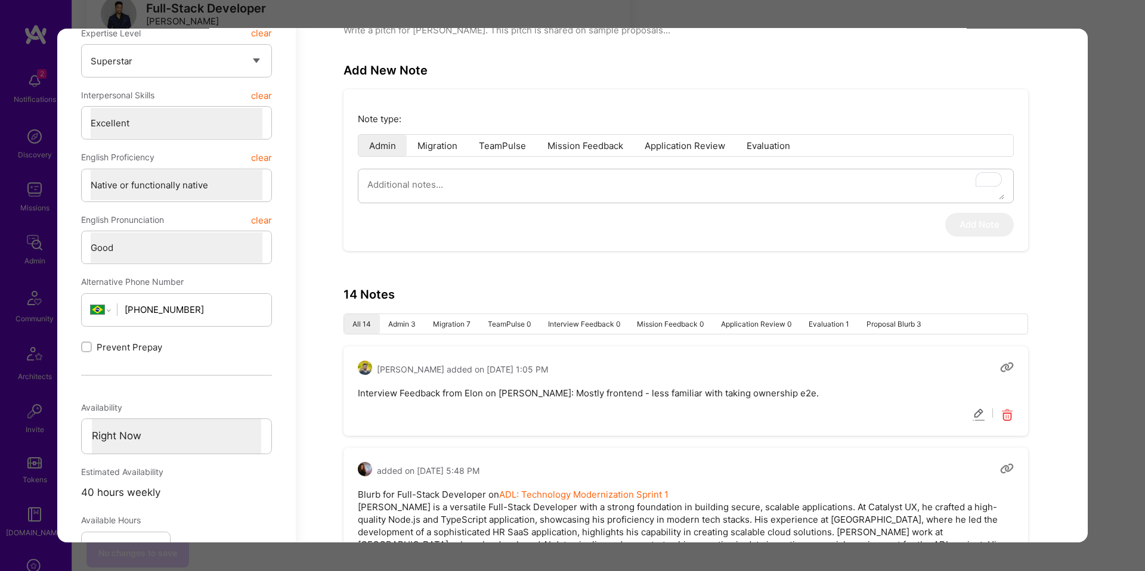
click at [1095, 241] on div "Application 3 of 8 Builder Missing Requirements Required Location See locations…" at bounding box center [572, 285] width 1145 height 571
